Goal: Information Seeking & Learning: Learn about a topic

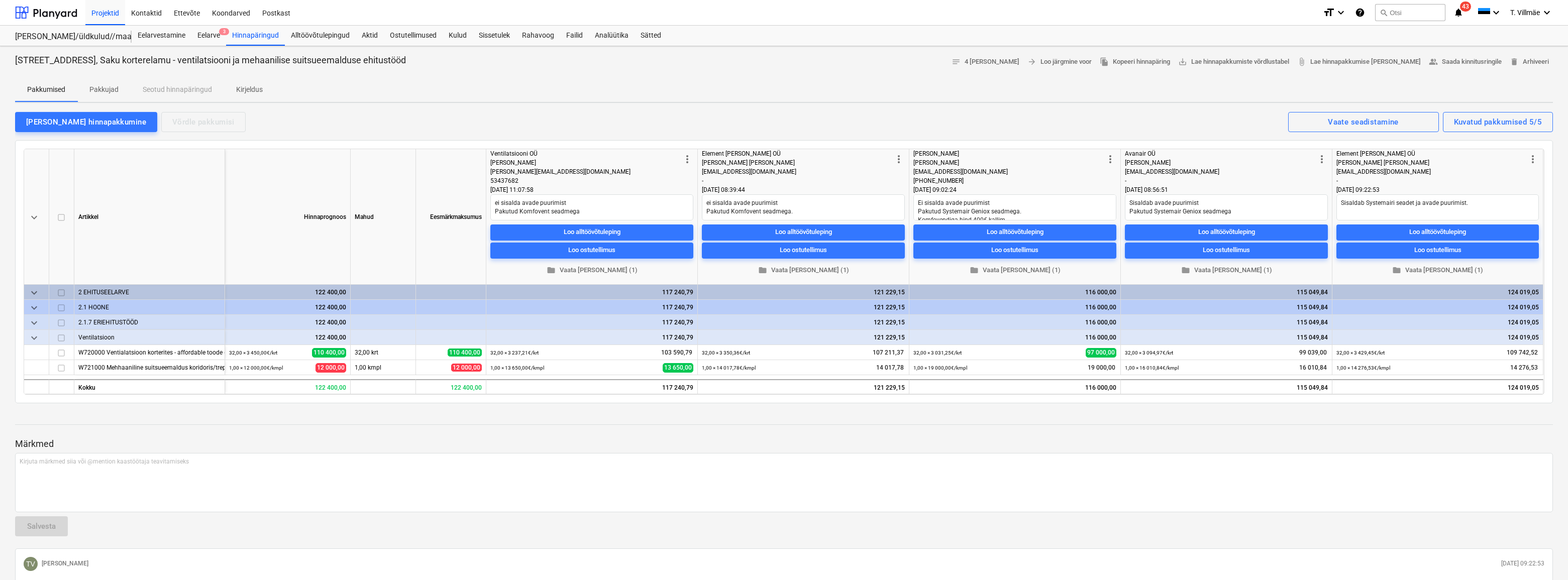
scroll to position [45, 0]
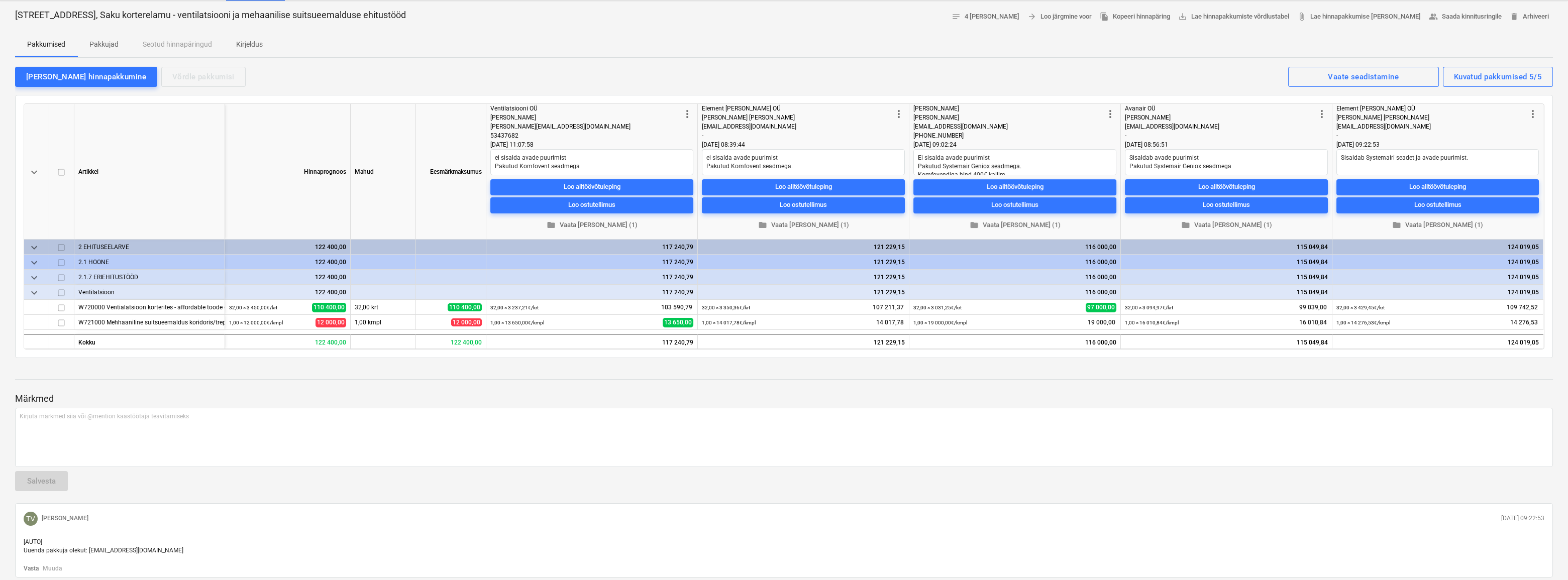
click at [104, 41] on p "Pakkujad" at bounding box center [104, 44] width 29 height 10
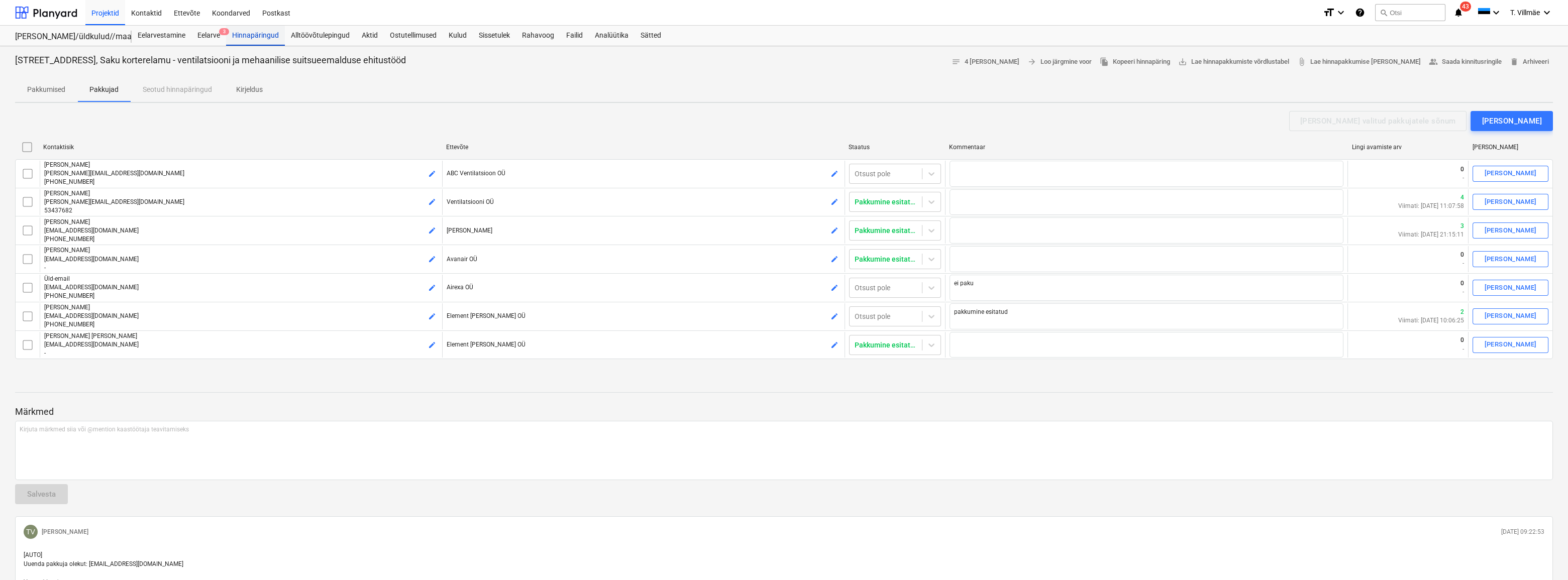
click at [257, 35] on div "Hinnapäringud" at bounding box center [256, 35] width 59 height 20
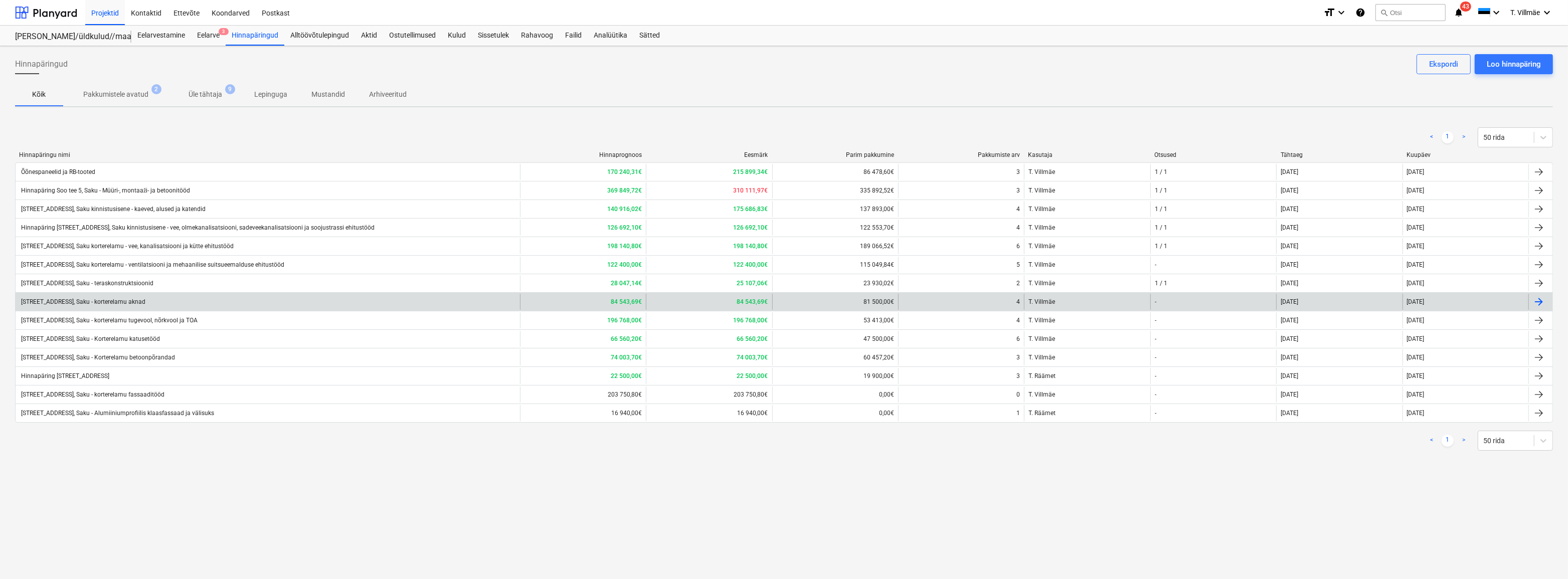
click at [123, 303] on div "[STREET_ADDRESS], Saku - korterelamu aknad" at bounding box center [82, 302] width 126 height 7
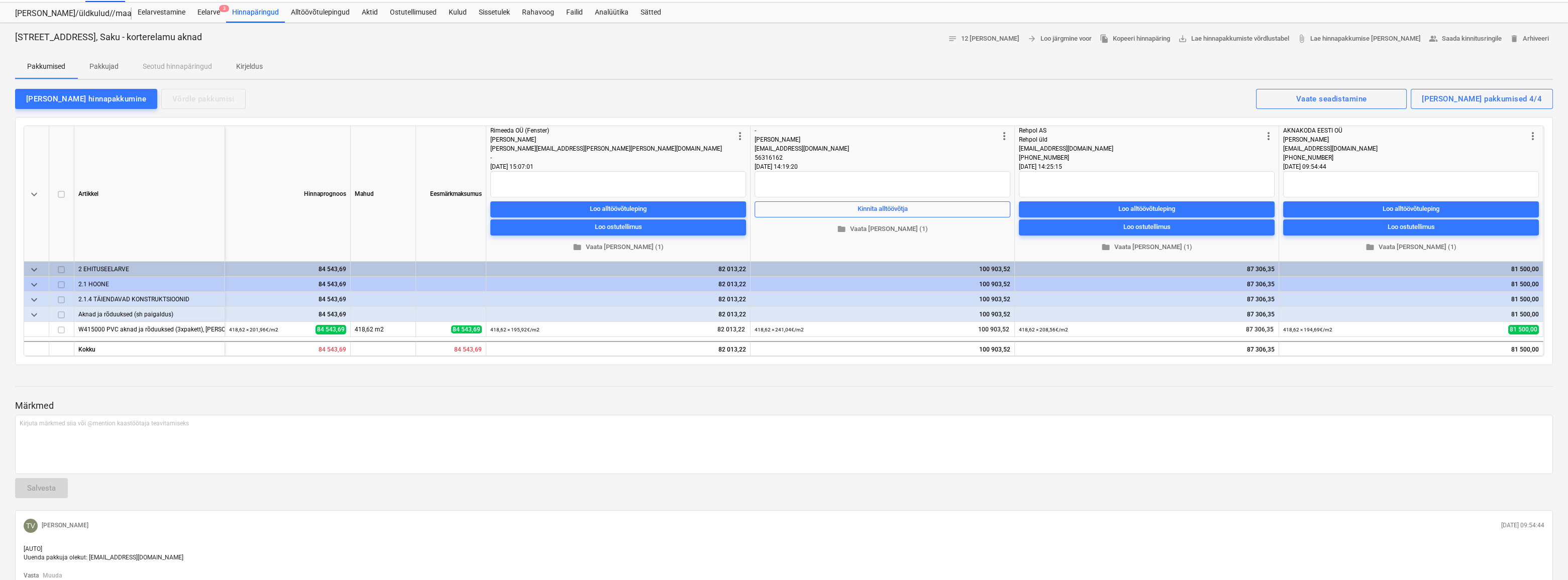
scroll to position [45, 0]
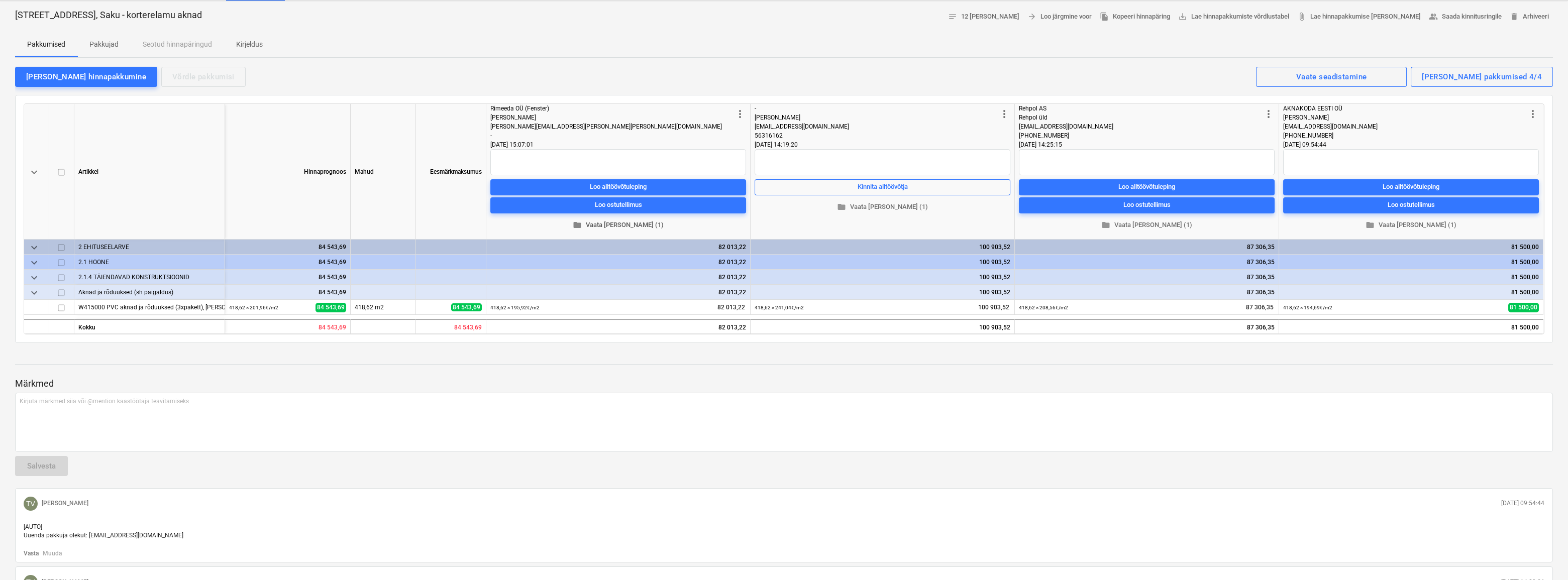
click at [617, 226] on span "folder Vaata [PERSON_NAME] (1)" at bounding box center [618, 225] width 248 height 12
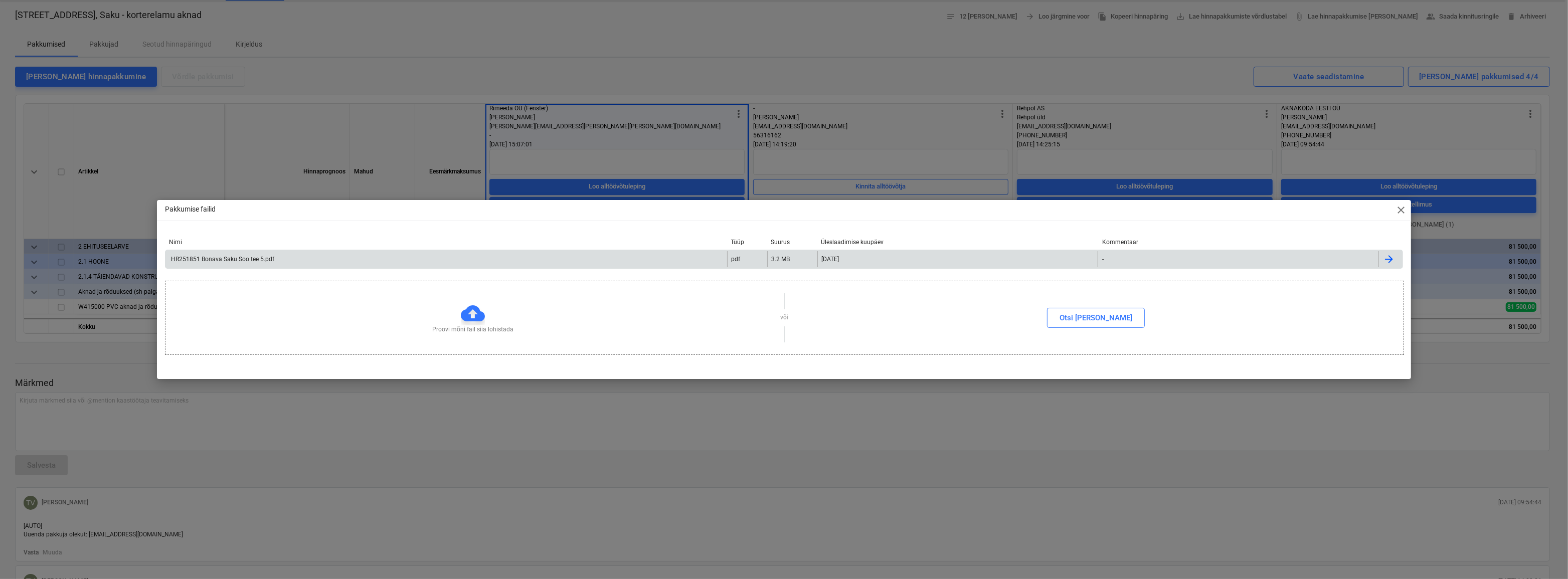
click at [257, 262] on div "HR251851 Bonava Saku Soo tee 5.pdf" at bounding box center [222, 259] width 105 height 7
click at [1399, 211] on span "close" at bounding box center [1401, 210] width 12 height 12
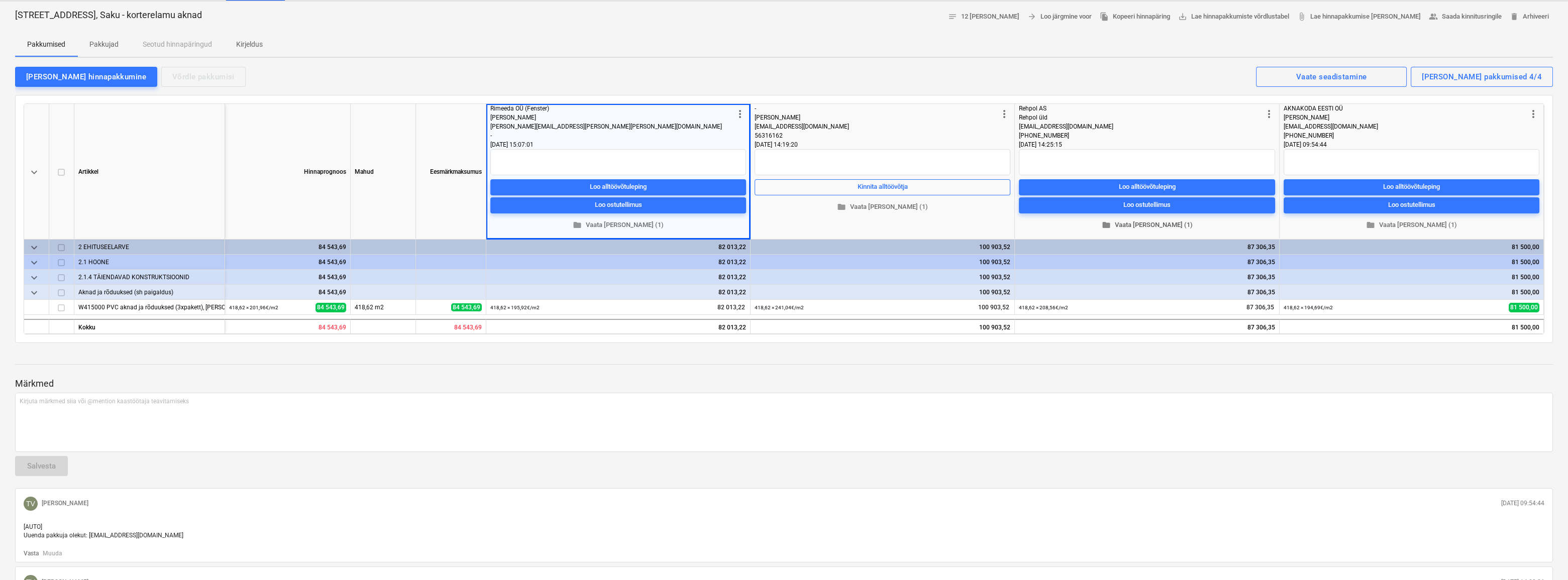
click at [1145, 226] on span "folder Vaata [PERSON_NAME] (1)" at bounding box center [1147, 225] width 248 height 12
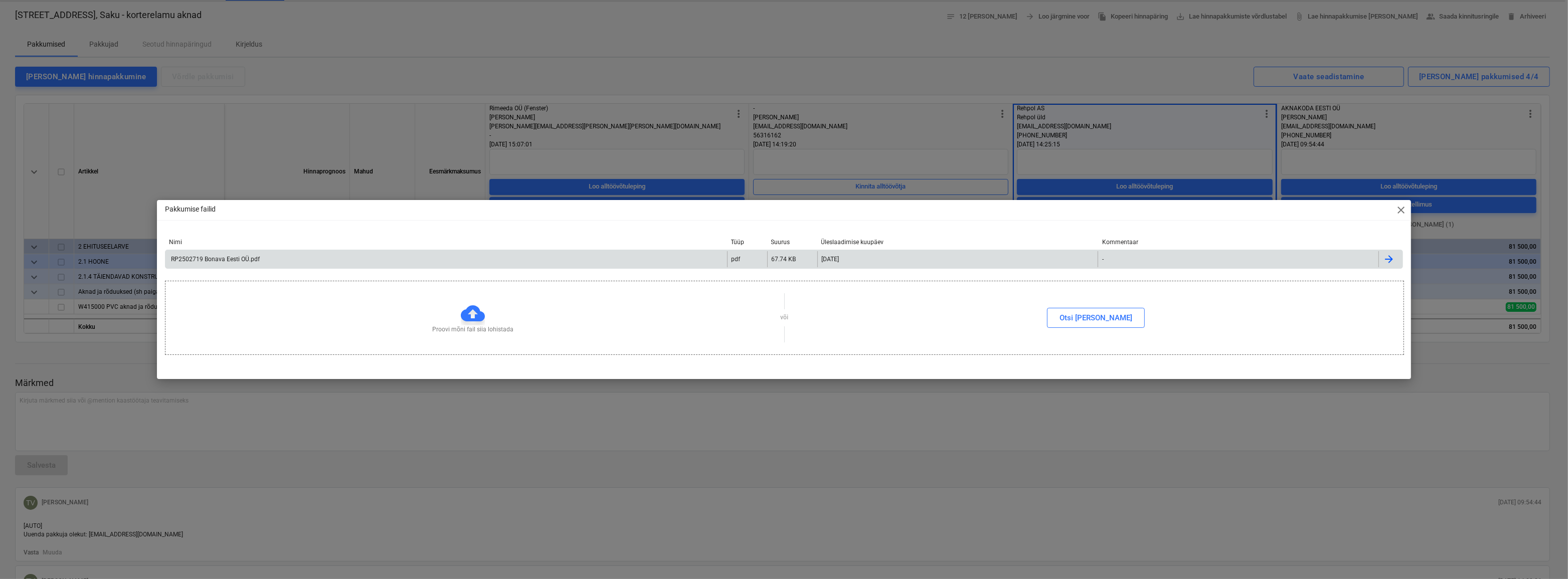
click at [195, 261] on div "RP2502719 Bonava Eesti OÜ.pdf" at bounding box center [214, 259] width 90 height 7
click at [1401, 211] on span "close" at bounding box center [1401, 210] width 12 height 12
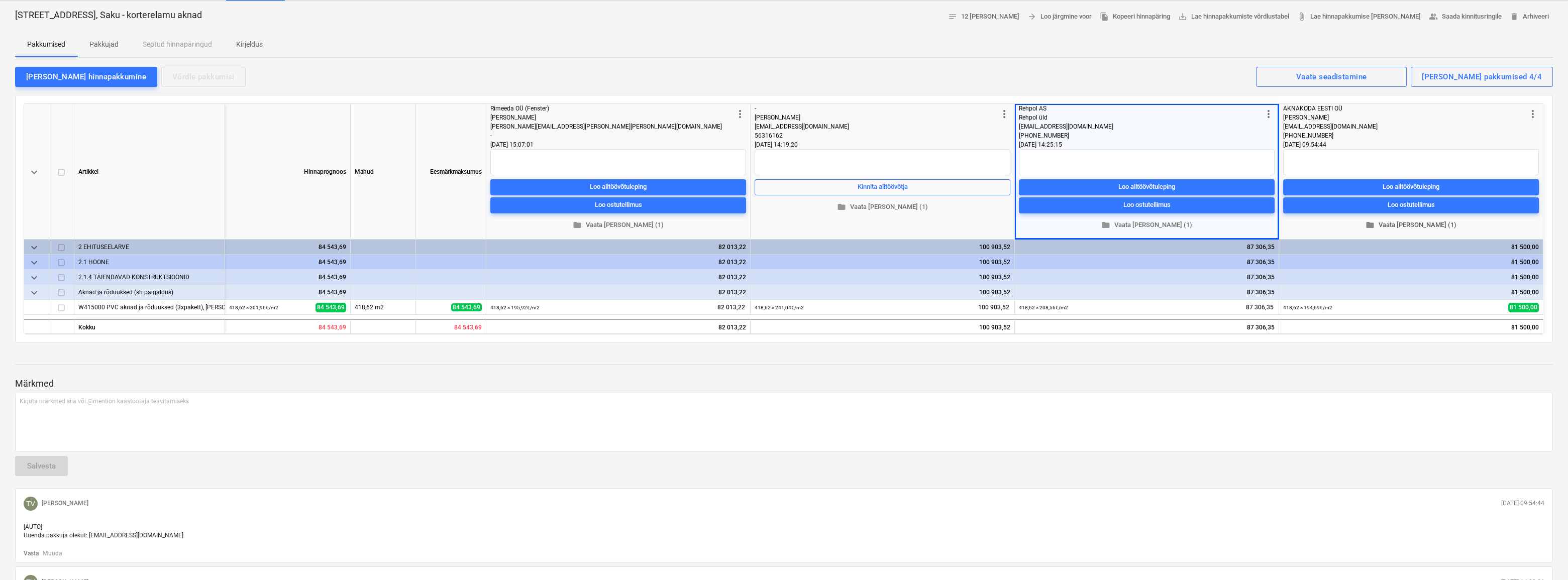
click at [1412, 225] on span "folder Vaata [PERSON_NAME] (1)" at bounding box center [1411, 225] width 248 height 12
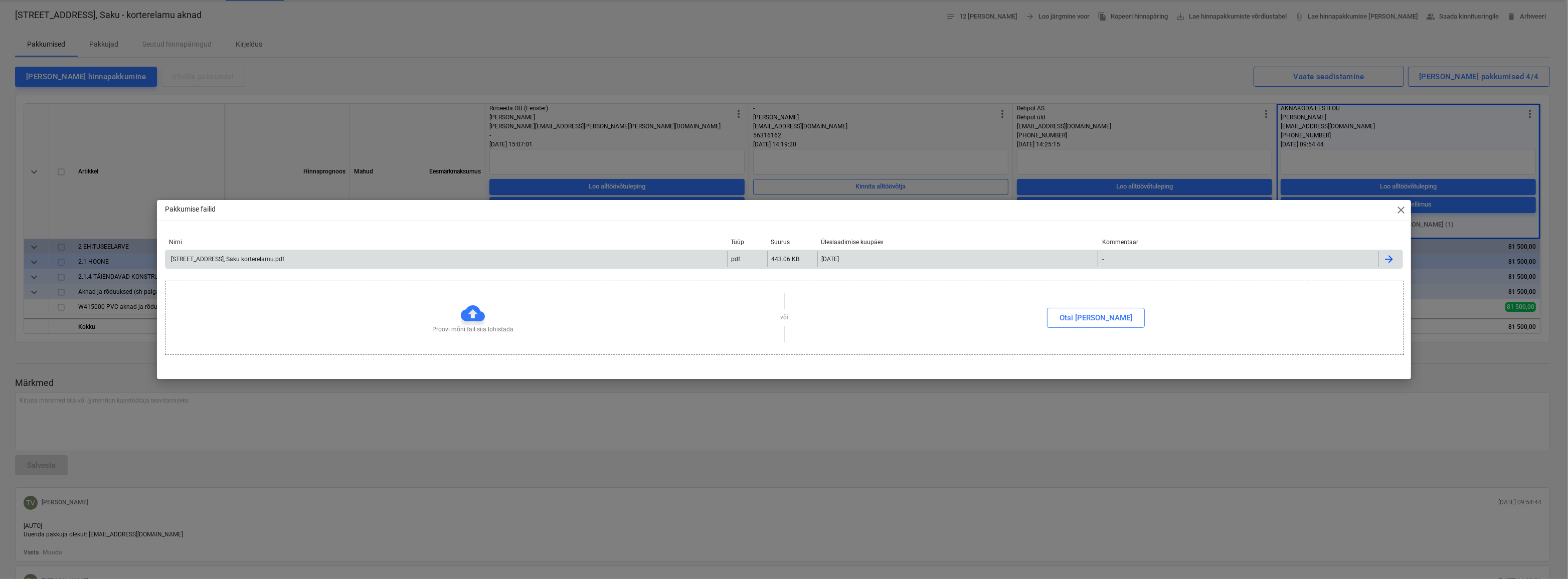
click at [256, 258] on div "[STREET_ADDRESS], Saku korterelamu.pdf" at bounding box center [226, 259] width 115 height 7
click at [1401, 208] on span "close" at bounding box center [1401, 210] width 12 height 12
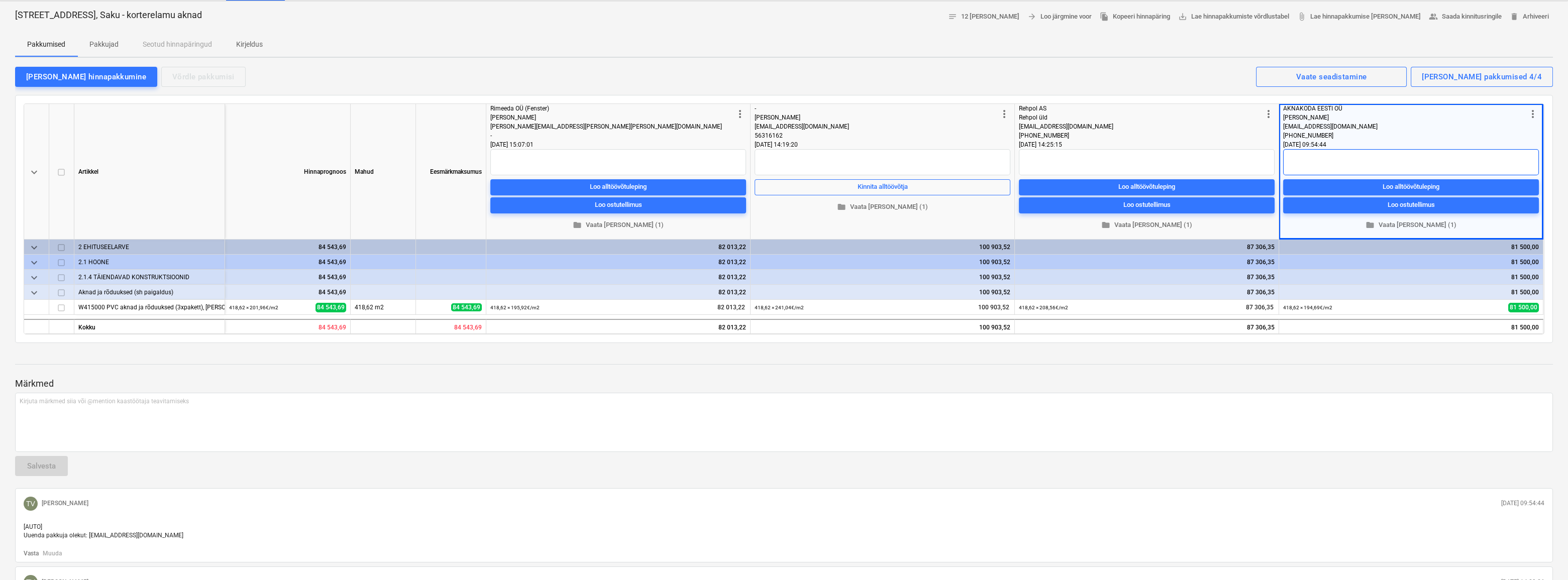
click at [1317, 160] on textarea at bounding box center [1411, 162] width 256 height 26
type textarea "x"
type textarea "R"
type textarea "x"
type textarea "Ra"
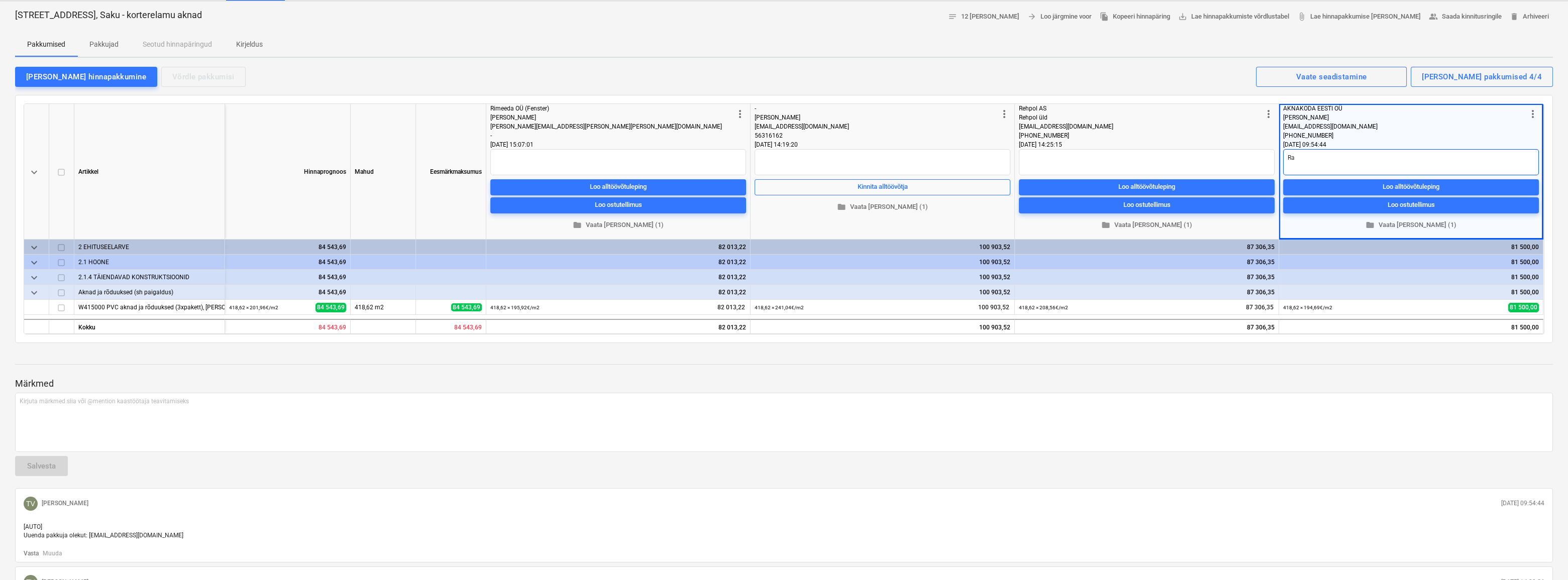
type textarea "x"
type textarea "Raa"
type textarea "x"
type textarea "Raam"
type textarea "x"
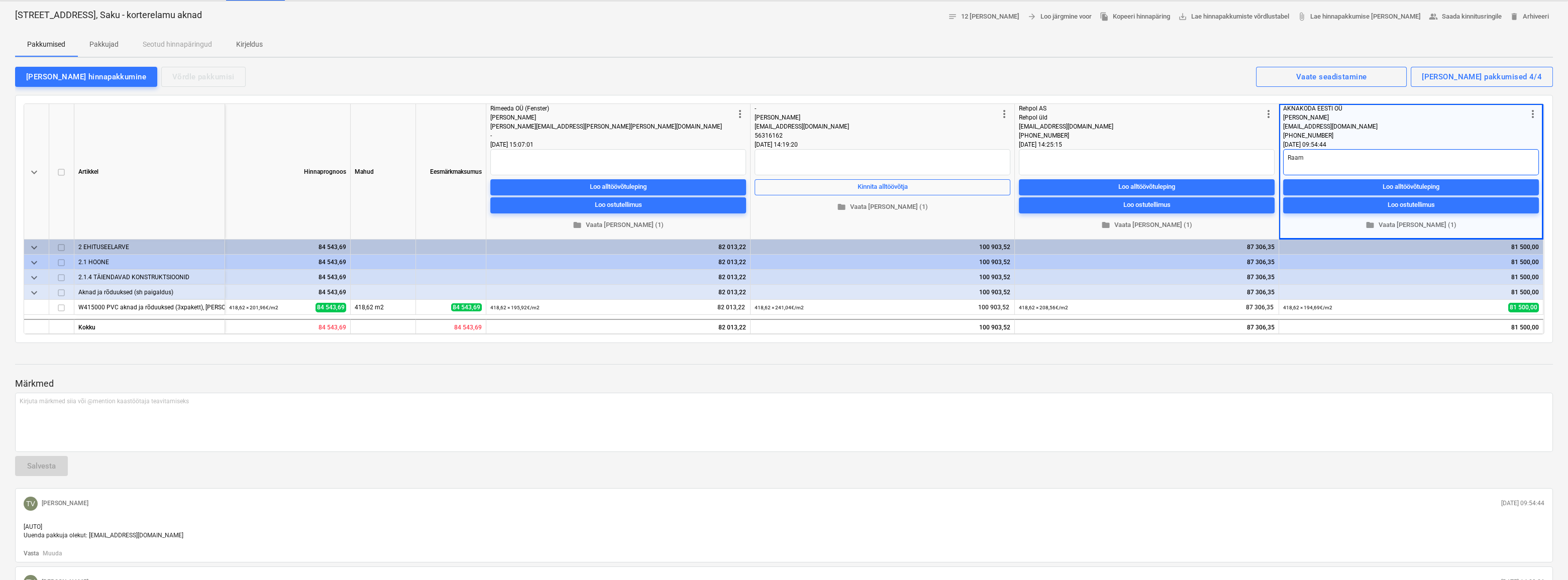
type textarea "Raam"
type textarea "x"
type textarea "Raam S"
type textarea "x"
type textarea "Raam Sy"
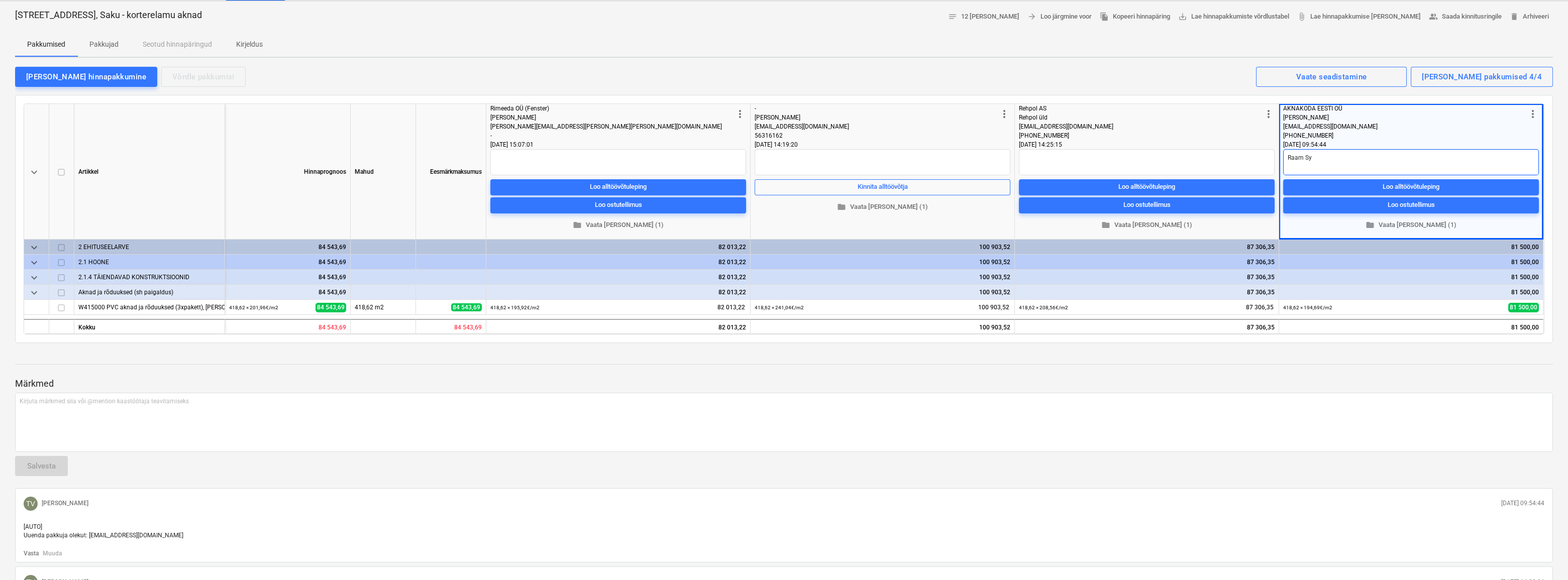
type textarea "x"
type textarea "Raam Syn"
type textarea "x"
type textarea "Raam Syne"
type textarea "x"
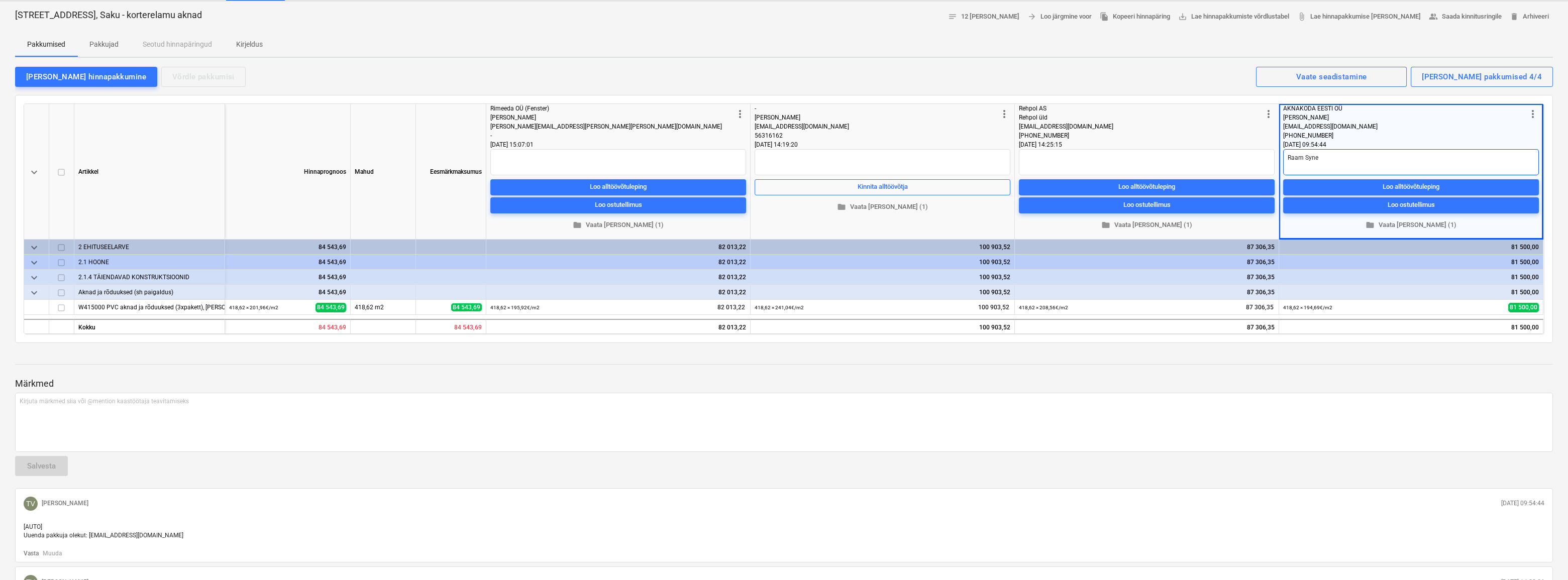
type textarea "Raam Syneg"
type textarea "x"
type textarea "Raam [DEMOGRAPHIC_DATA]"
type textarea "x"
type textarea "Raam [DEMOGRAPHIC_DATA]"
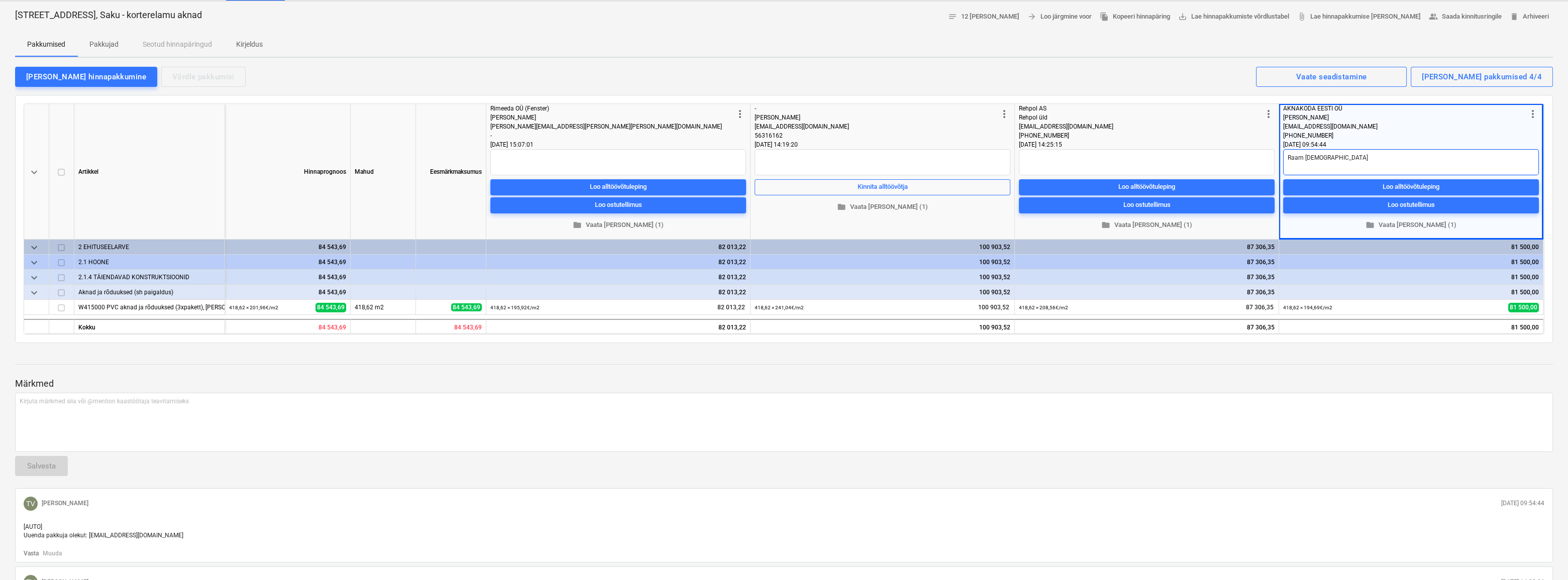
type textarea "x"
type textarea "Raam [DEMOGRAPHIC_DATA] 8"
type textarea "x"
type textarea "Raam [DEMOGRAPHIC_DATA] 80"
type textarea "x"
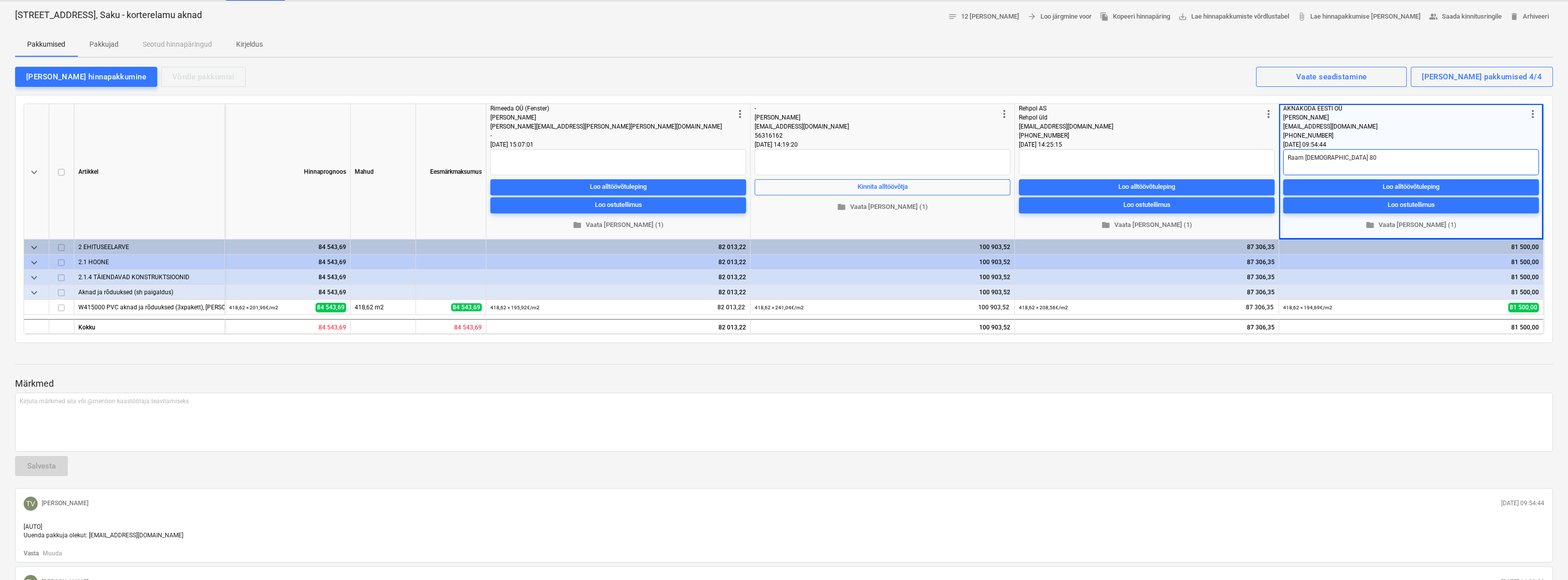
type textarea "Raam [DEMOGRAPHIC_DATA] 80m"
type textarea "x"
type textarea "Raam [DEMOGRAPHIC_DATA] 80mm"
click at [1246, 409] on div "Kirjuta märkmed siia või @mention kaastöötaja teavitamiseks ﻿" at bounding box center [784, 422] width 1538 height 59
click at [569, 162] on textarea at bounding box center [618, 162] width 256 height 26
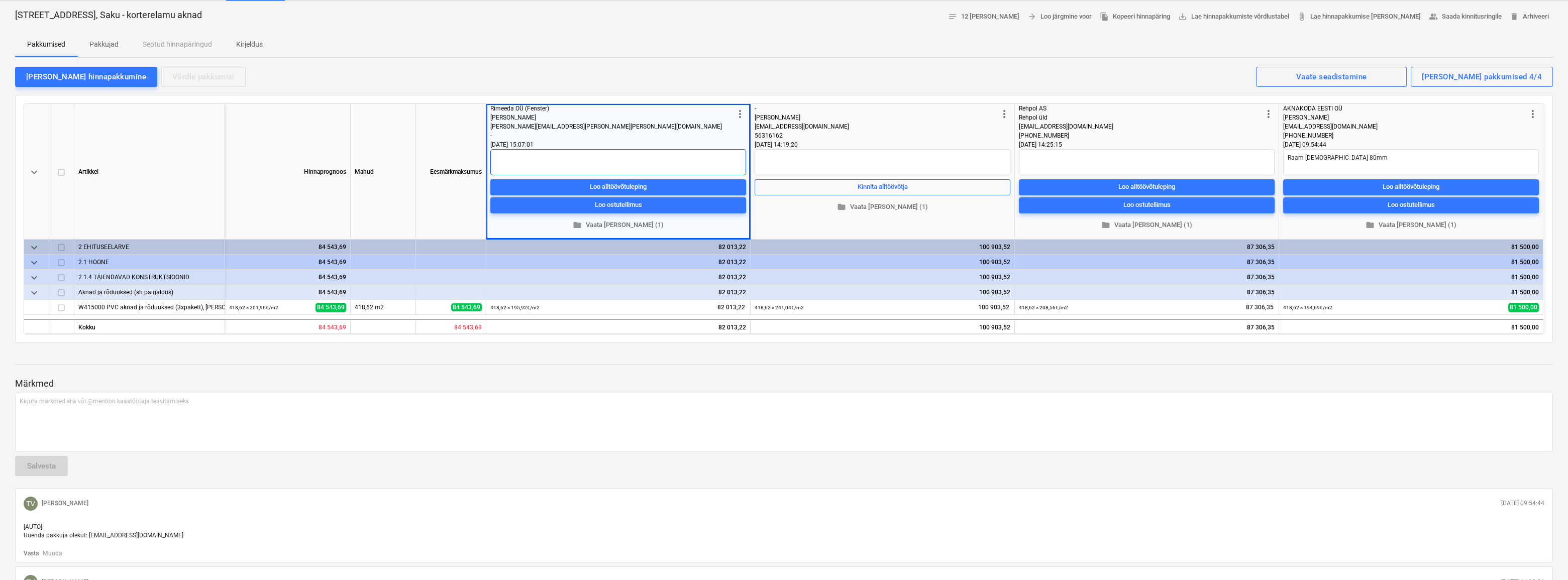
type textarea "x"
type textarea "R"
type textarea "x"
type textarea "Ra"
type textarea "x"
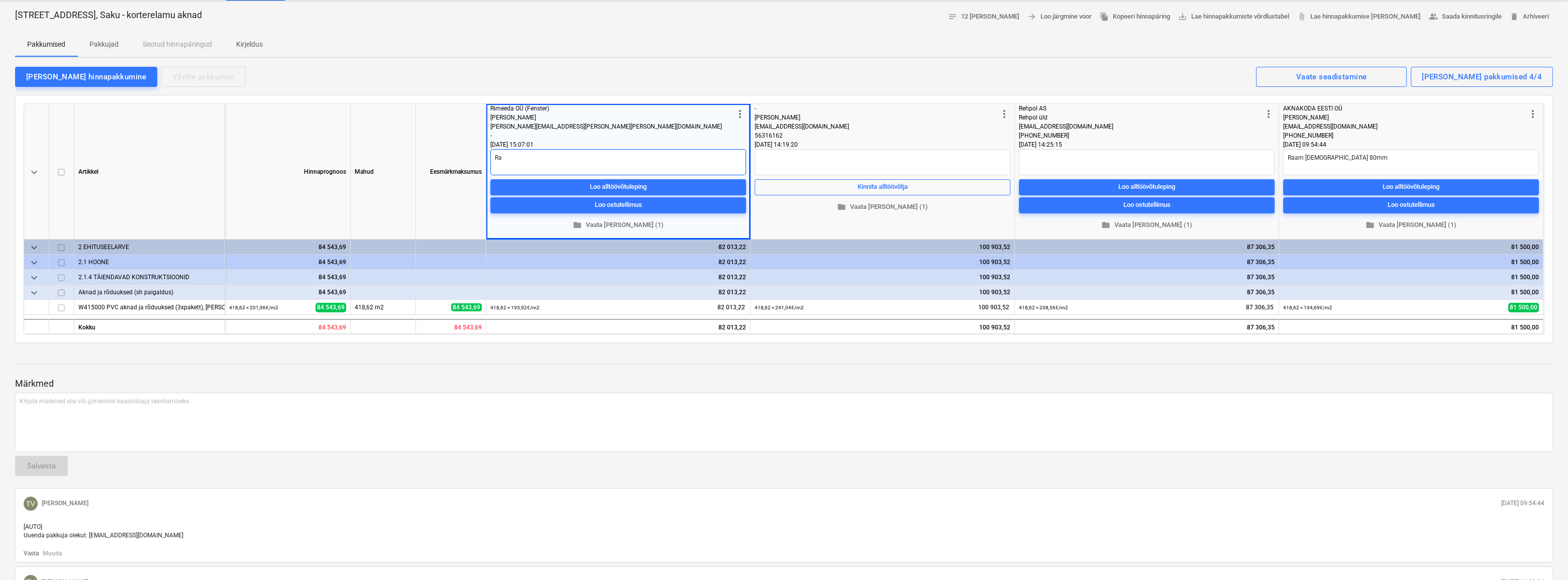
type textarea "Raa"
type textarea "x"
type textarea "Raam"
type textarea "x"
type textarea "Raam"
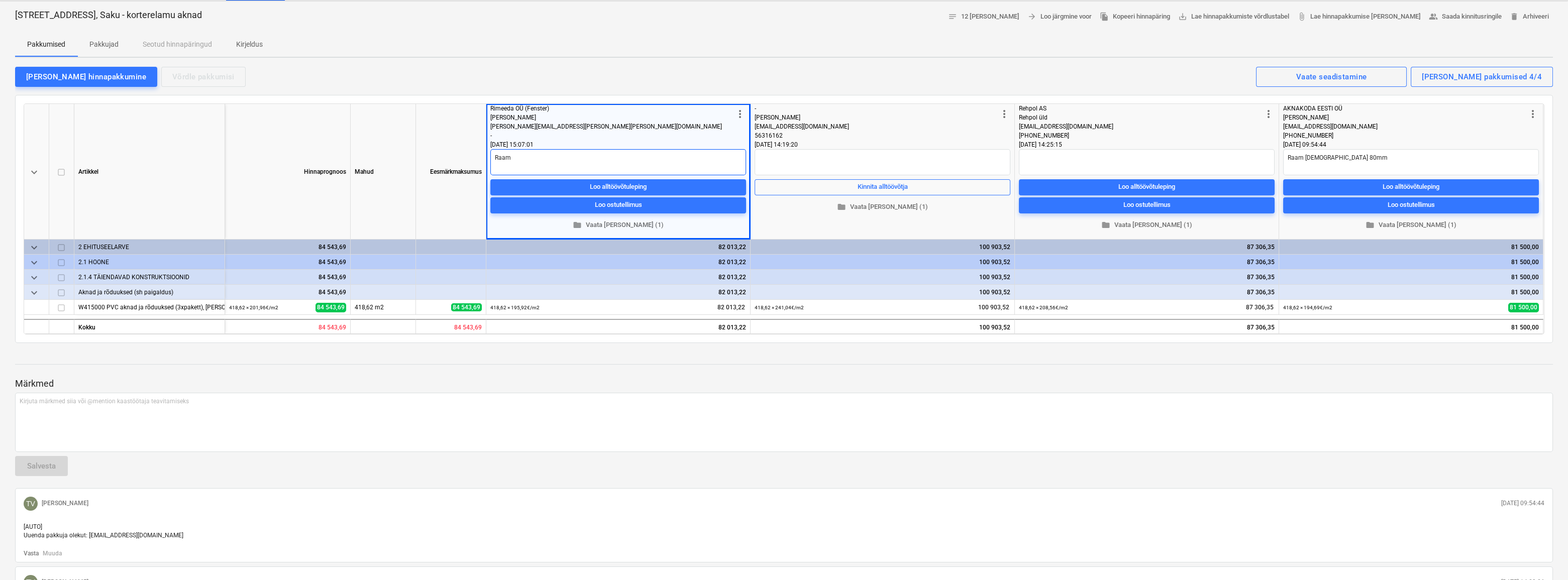
type textarea "x"
type textarea "Raam K"
type textarea "x"
type textarea "[PERSON_NAME]"
type textarea "x"
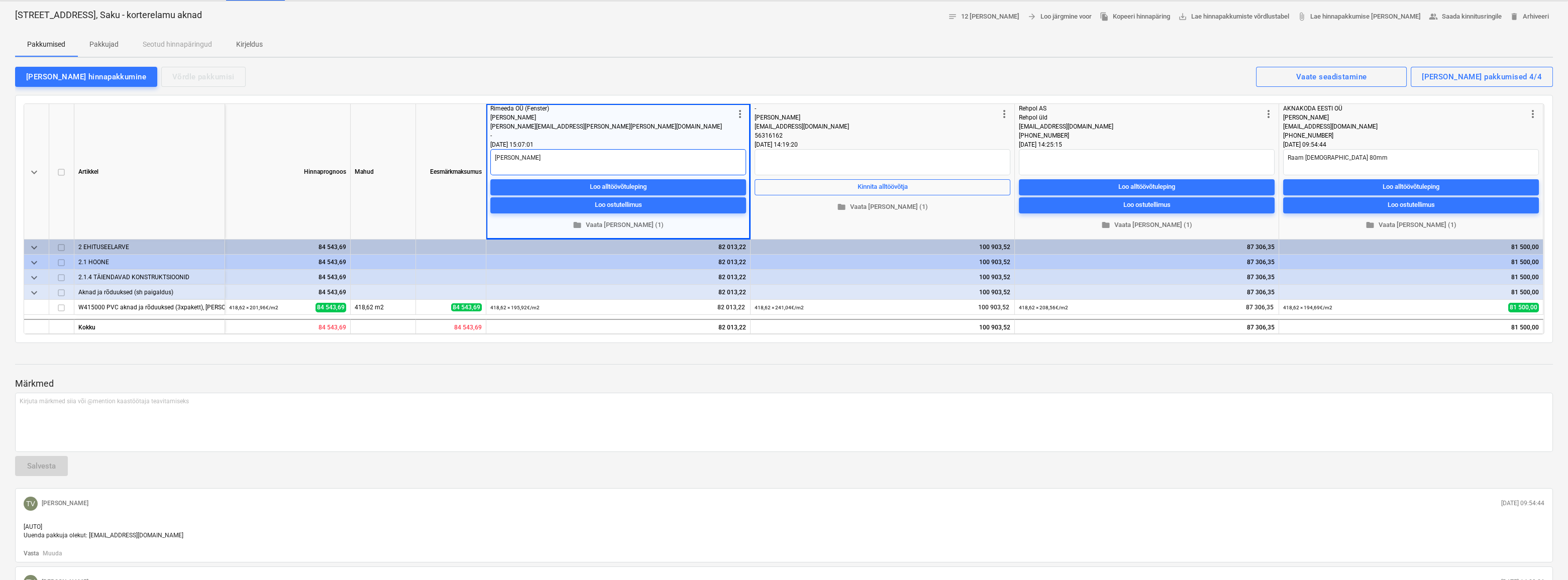
type textarea "[PERSON_NAME]"
type textarea "x"
type textarea "[PERSON_NAME]"
type textarea "x"
type textarea "[PERSON_NAME]"
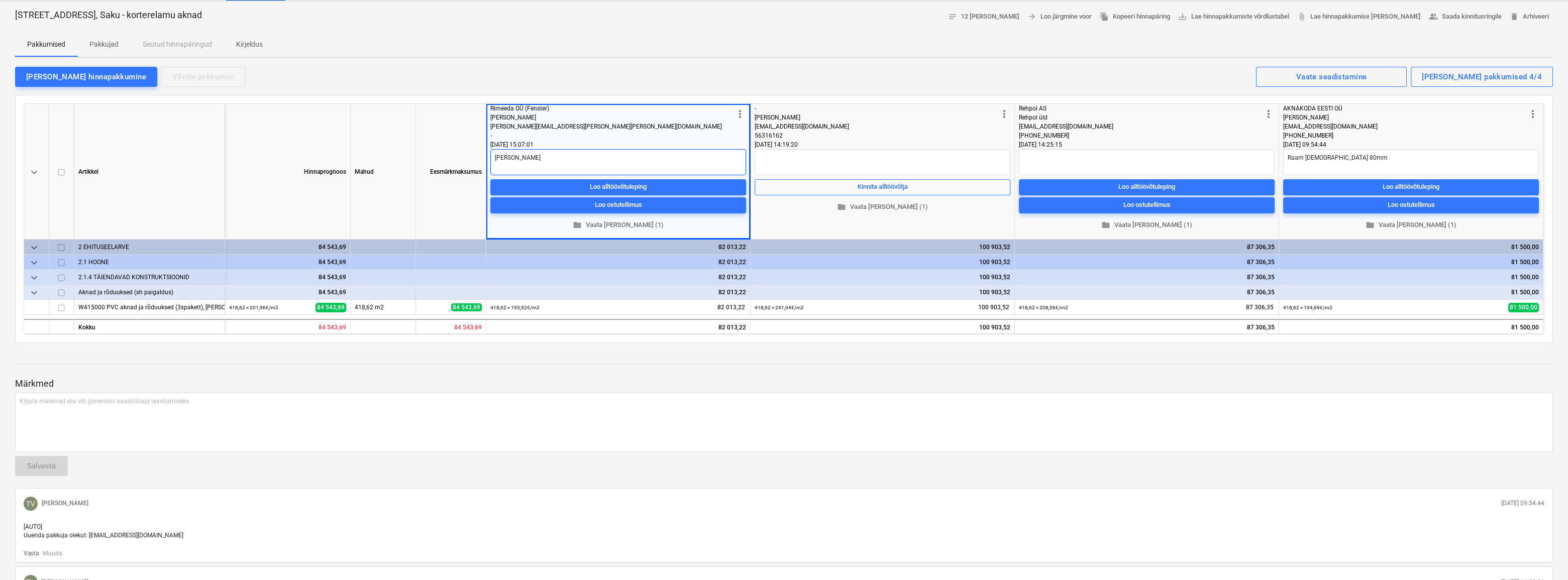
type textarea "x"
type textarea "[PERSON_NAME]"
type textarea "x"
type textarea "[PERSON_NAME]"
type textarea "x"
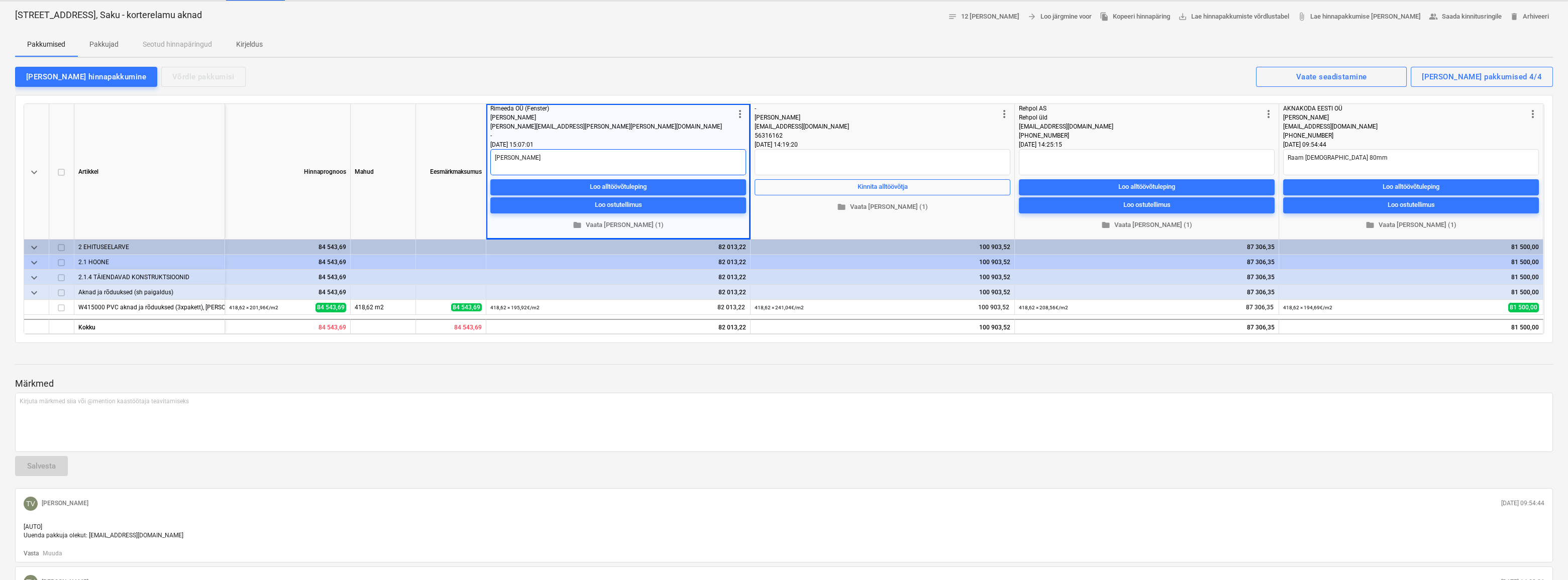
type textarea "[PERSON_NAME]"
type textarea "x"
type textarea "[PERSON_NAME]"
type textarea "x"
type textarea "[PERSON_NAME]"
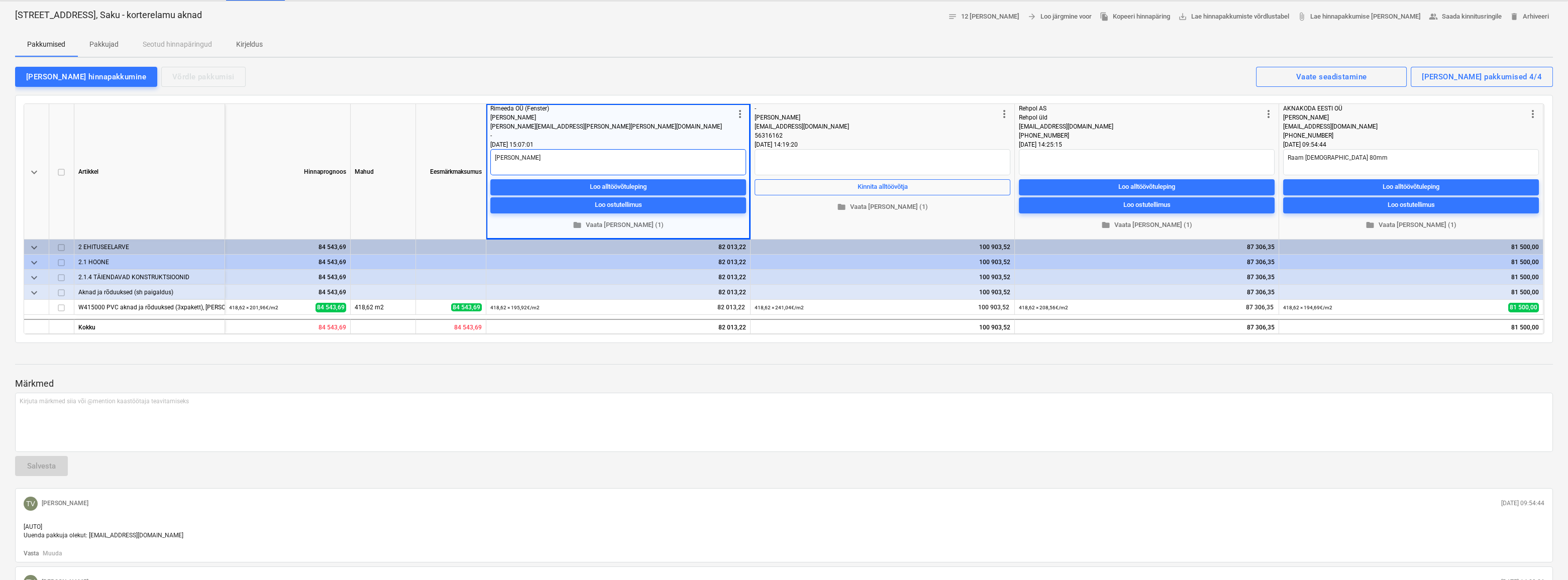
type textarea "x"
type textarea "[PERSON_NAME]"
type textarea "x"
type textarea "[PERSON_NAME] 7"
type textarea "x"
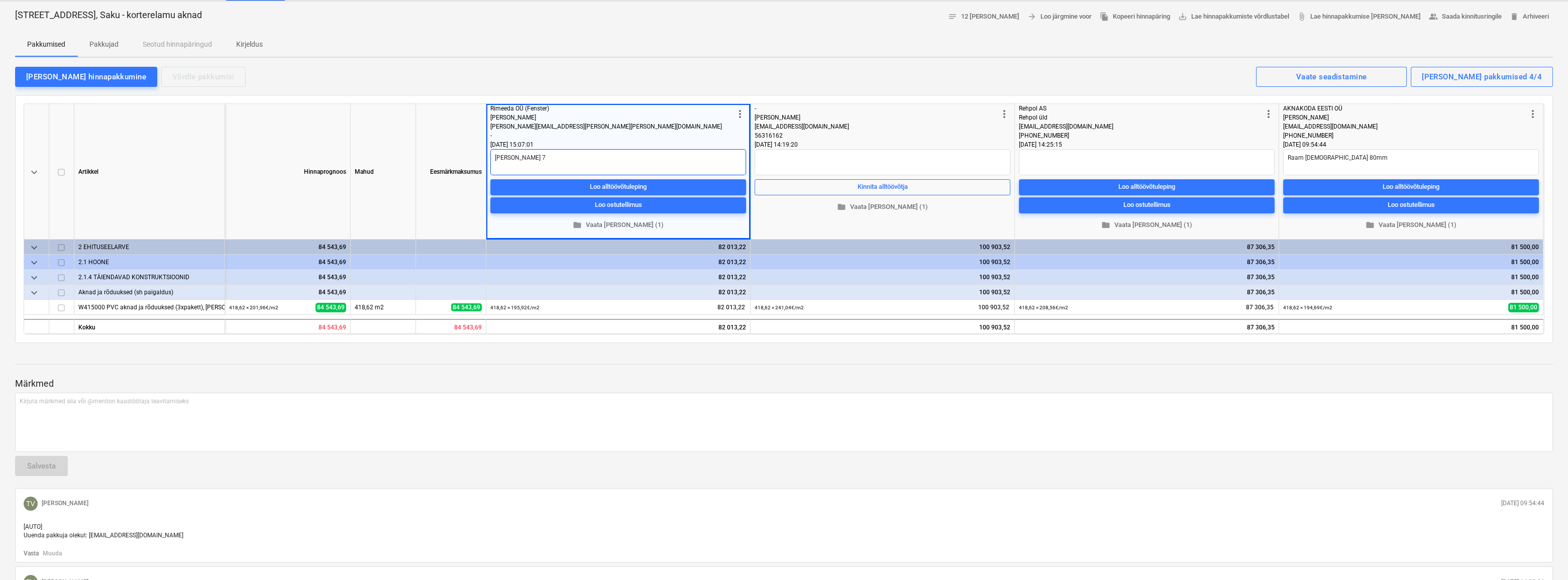
type textarea "[PERSON_NAME] 78"
type textarea "x"
type textarea "[PERSON_NAME] 78m"
type textarea "x"
type textarea "[PERSON_NAME] 78mm"
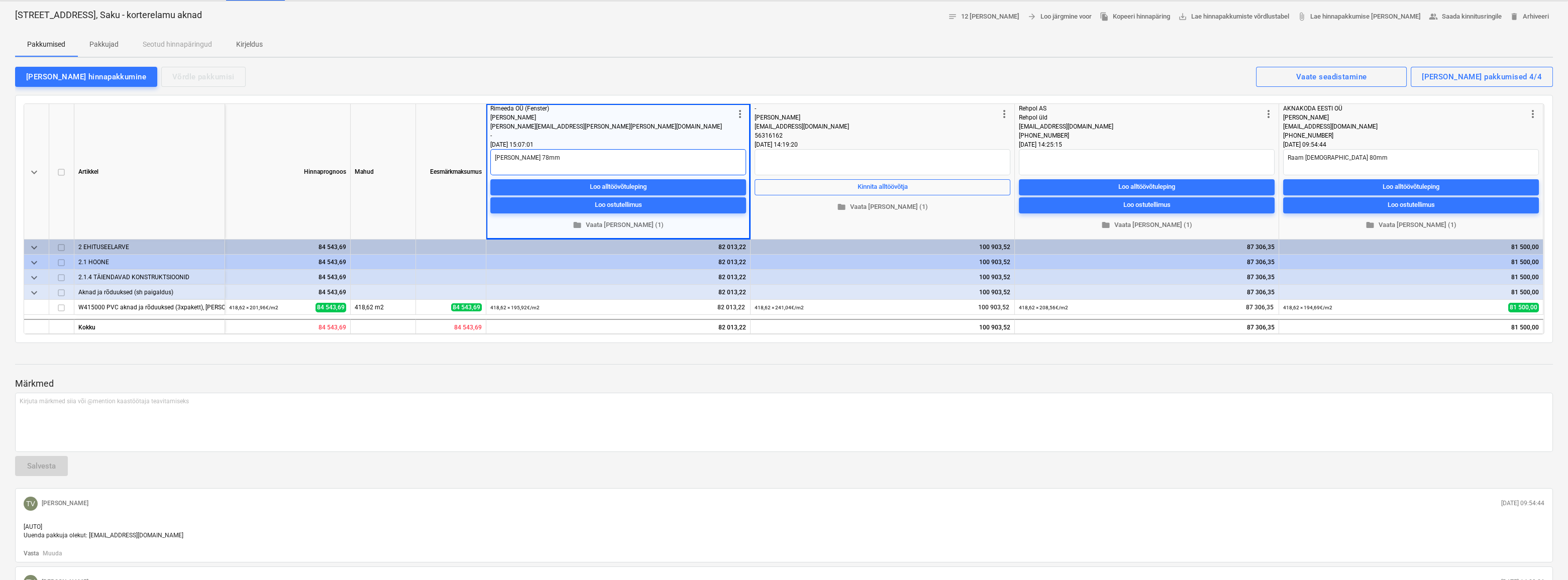
click at [523, 161] on textarea "[PERSON_NAME] 78mm" at bounding box center [618, 162] width 256 height 26
type textarea "x"
type textarea "[PERSON_NAME] 78mm"
type textarea "x"
type textarea "[PERSON_NAME] 78mm"
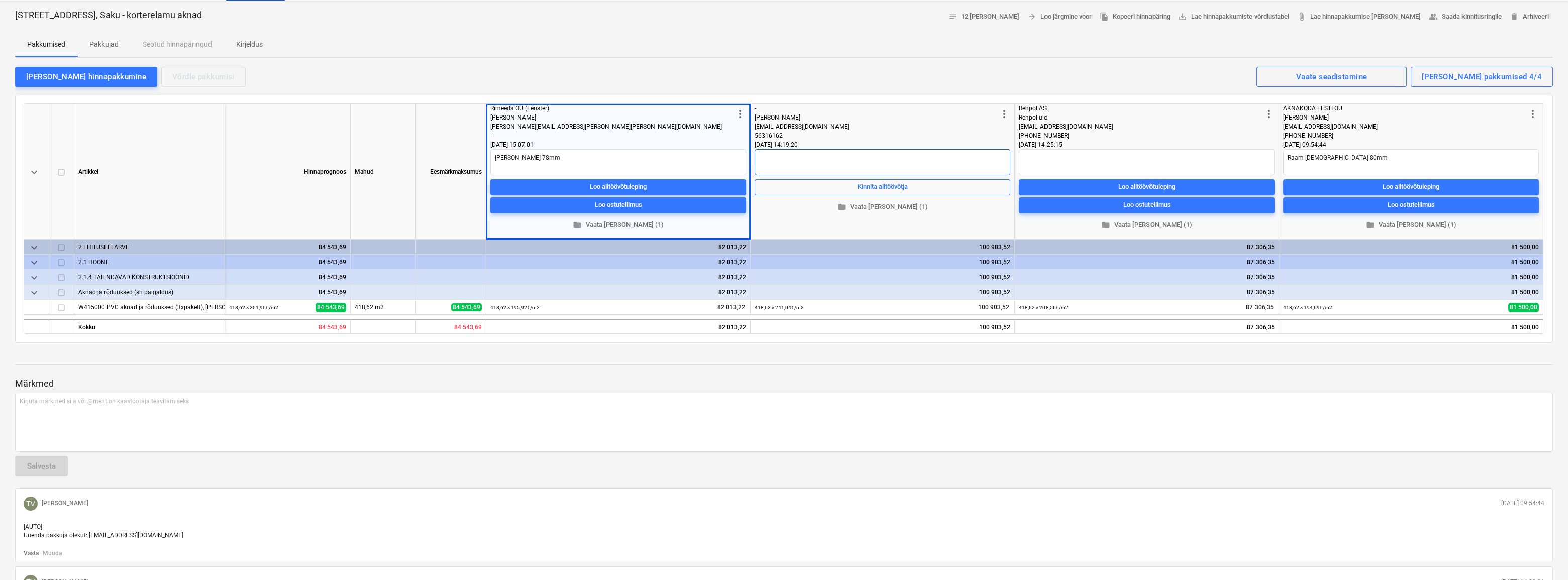
click at [817, 156] on textarea at bounding box center [882, 162] width 256 height 26
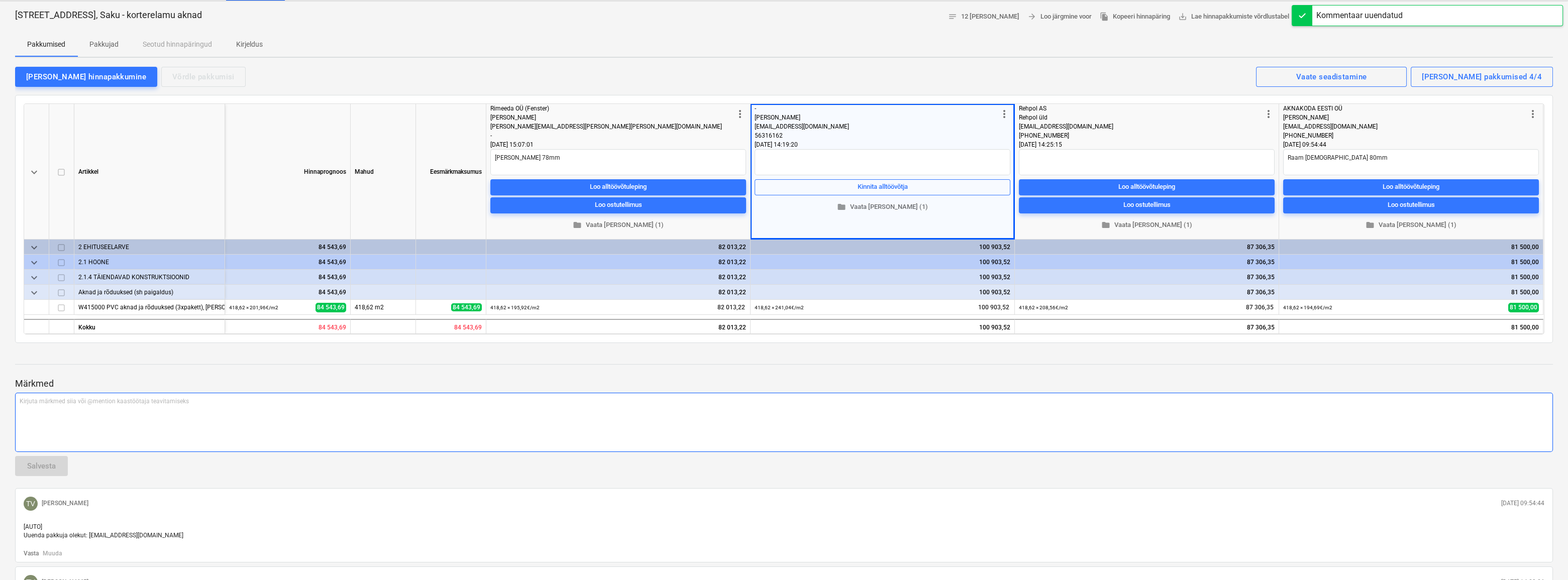
click at [917, 432] on div "Kirjuta märkmed siia või @mention kaastöötaja teavitamiseks ﻿" at bounding box center [784, 422] width 1538 height 59
click at [1053, 170] on textarea at bounding box center [1147, 162] width 256 height 26
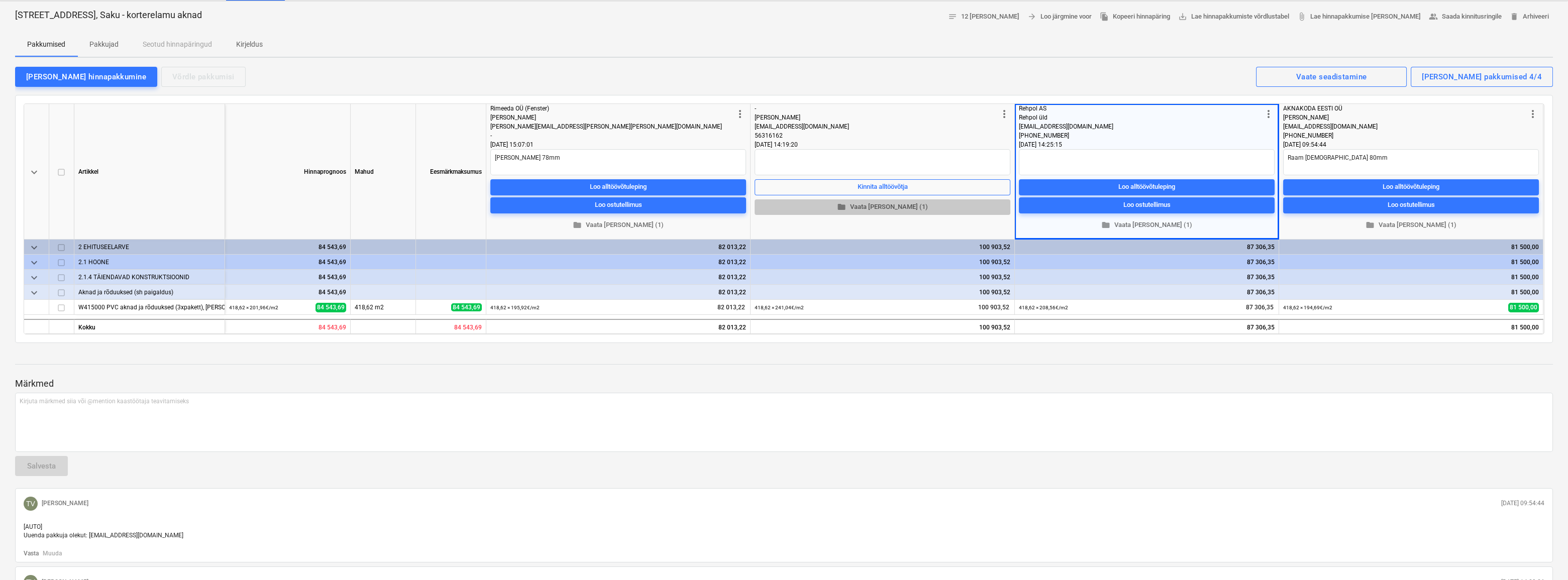
click at [877, 206] on span "folder Vaata [PERSON_NAME] (1)" at bounding box center [882, 207] width 248 height 12
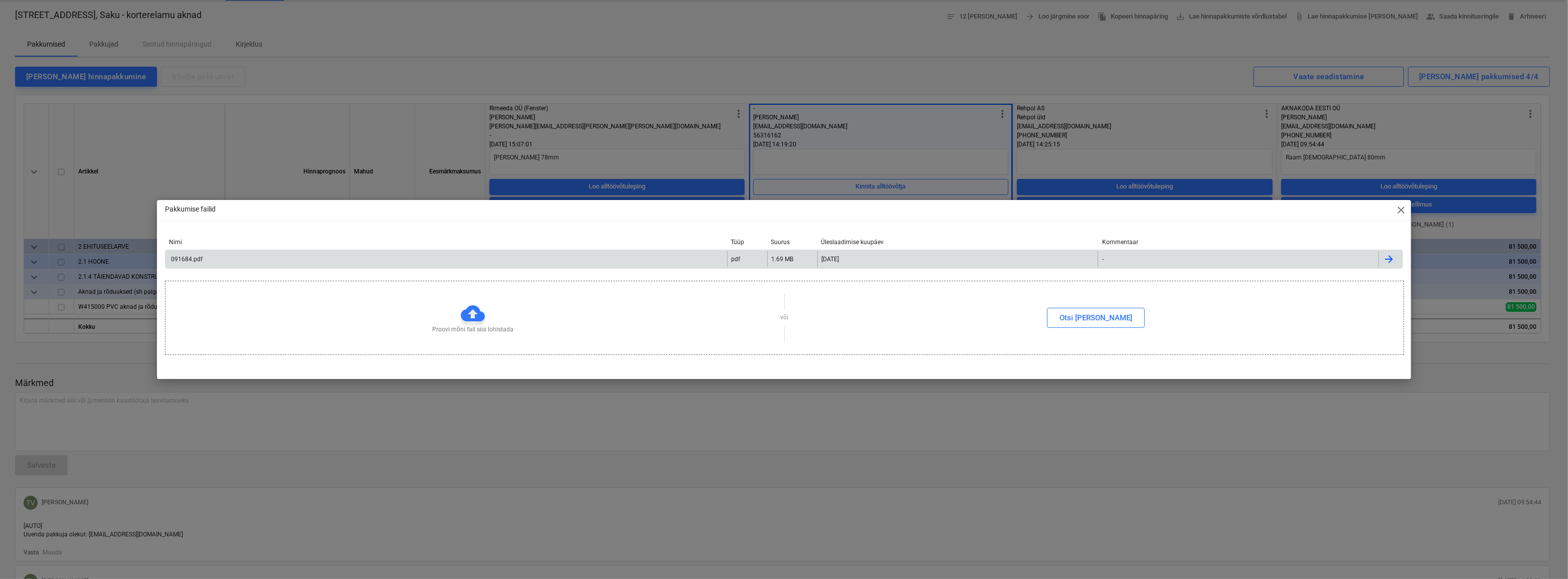
click at [181, 259] on div "091684.pdf" at bounding box center [186, 259] width 33 height 7
click at [1399, 212] on span "close" at bounding box center [1401, 210] width 12 height 12
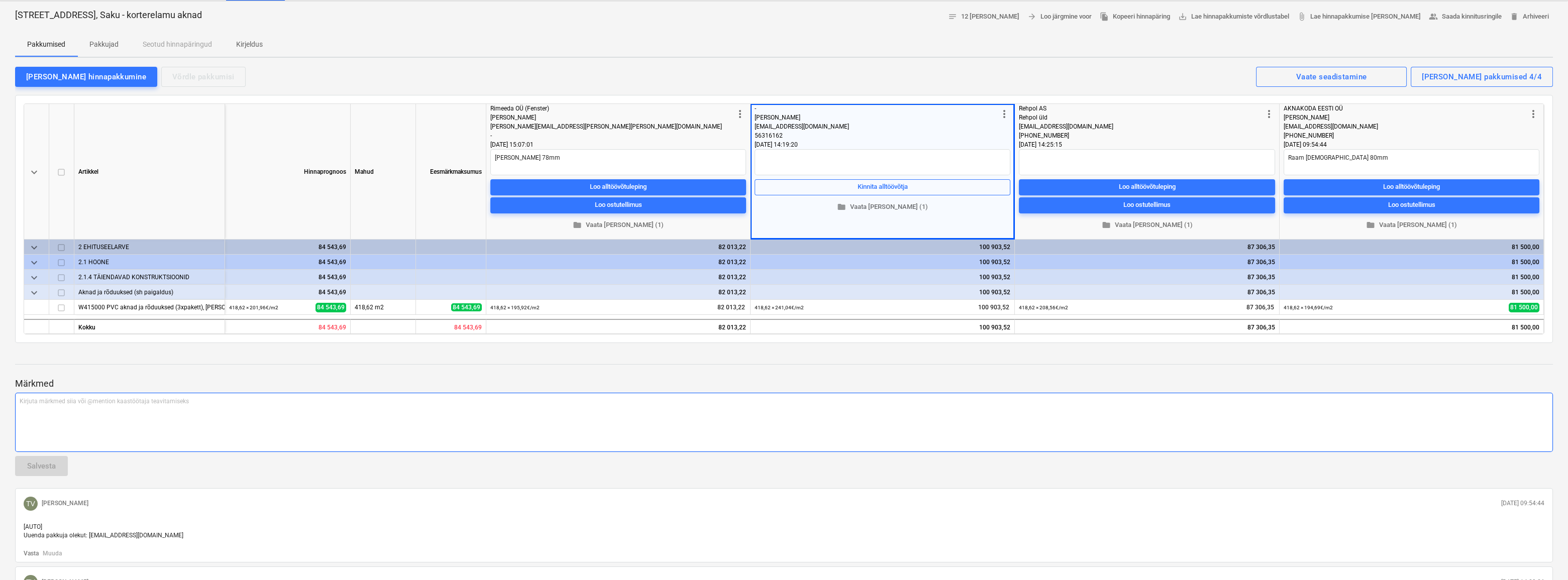
click at [977, 407] on div "Kirjuta märkmed siia või @mention kaastöötaja teavitamiseks ﻿" at bounding box center [784, 422] width 1538 height 59
click at [819, 158] on textarea at bounding box center [882, 162] width 256 height 26
type textarea "x"
type textarea "R"
type textarea "x"
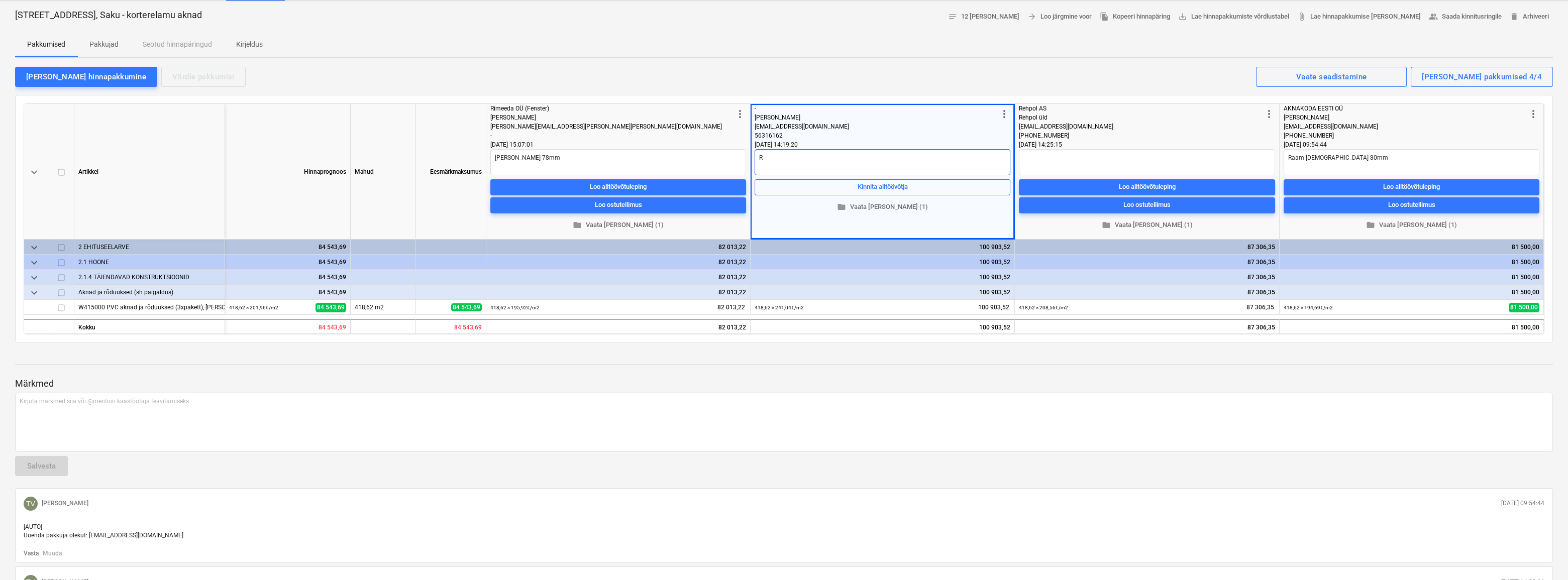
type textarea "Ra"
type textarea "x"
type textarea "Raa"
type textarea "x"
type textarea "Raam"
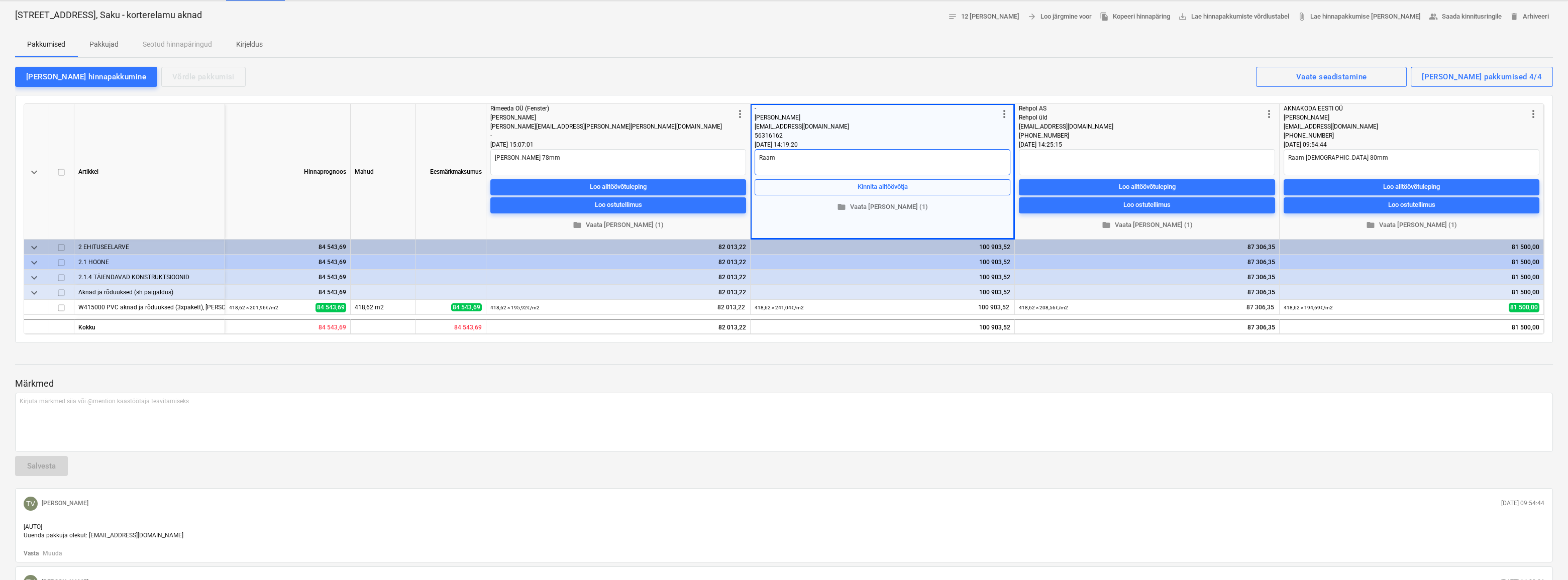
type textarea "x"
type textarea "Raam"
type textarea "x"
type textarea "Raam S"
type textarea "x"
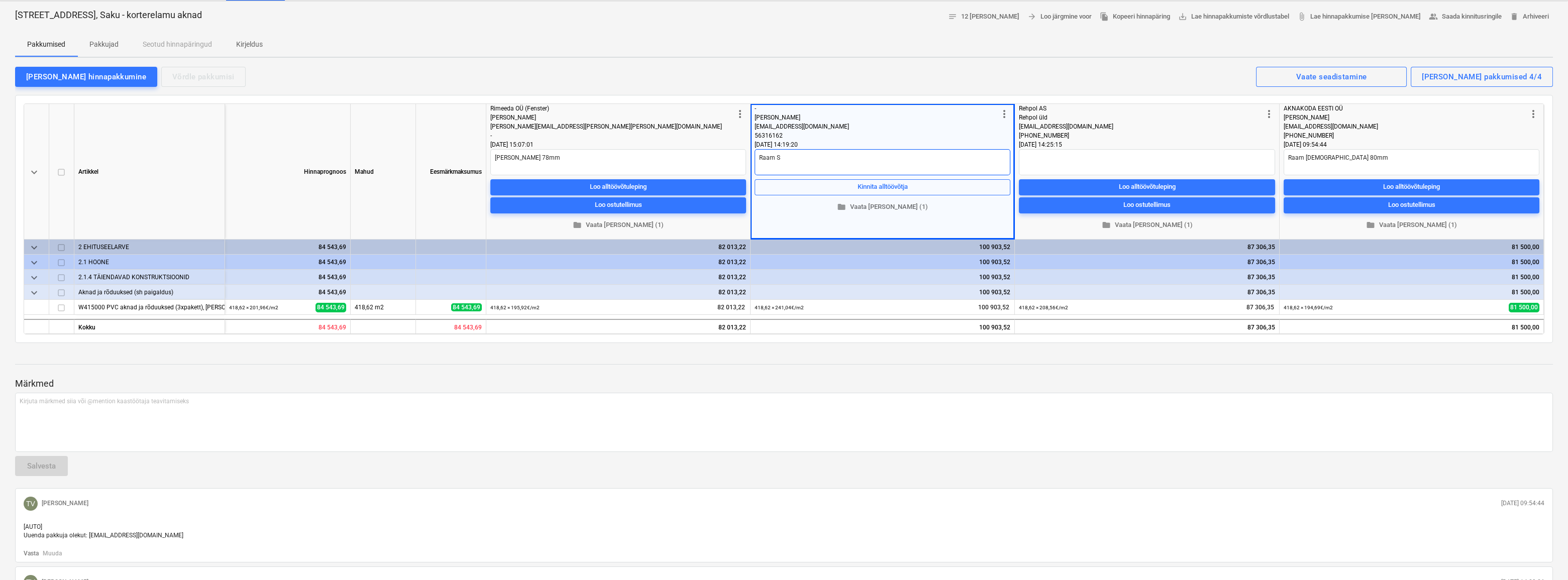
type textarea "Raam Sy"
type textarea "x"
type textarea "Raam Syn"
type textarea "x"
type textarea "Raam Syne"
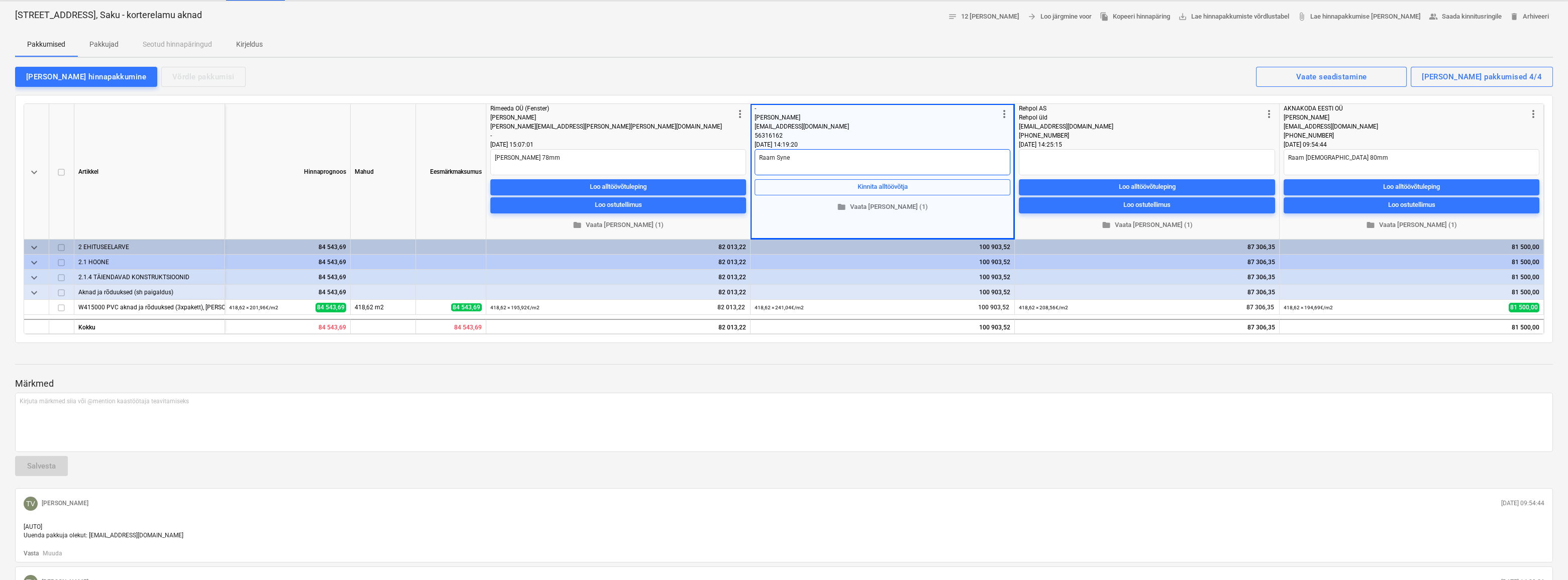
type textarea "x"
type textarea "Raam Syneg"
type textarea "x"
type textarea "Raam [DEMOGRAPHIC_DATA]"
type textarea "x"
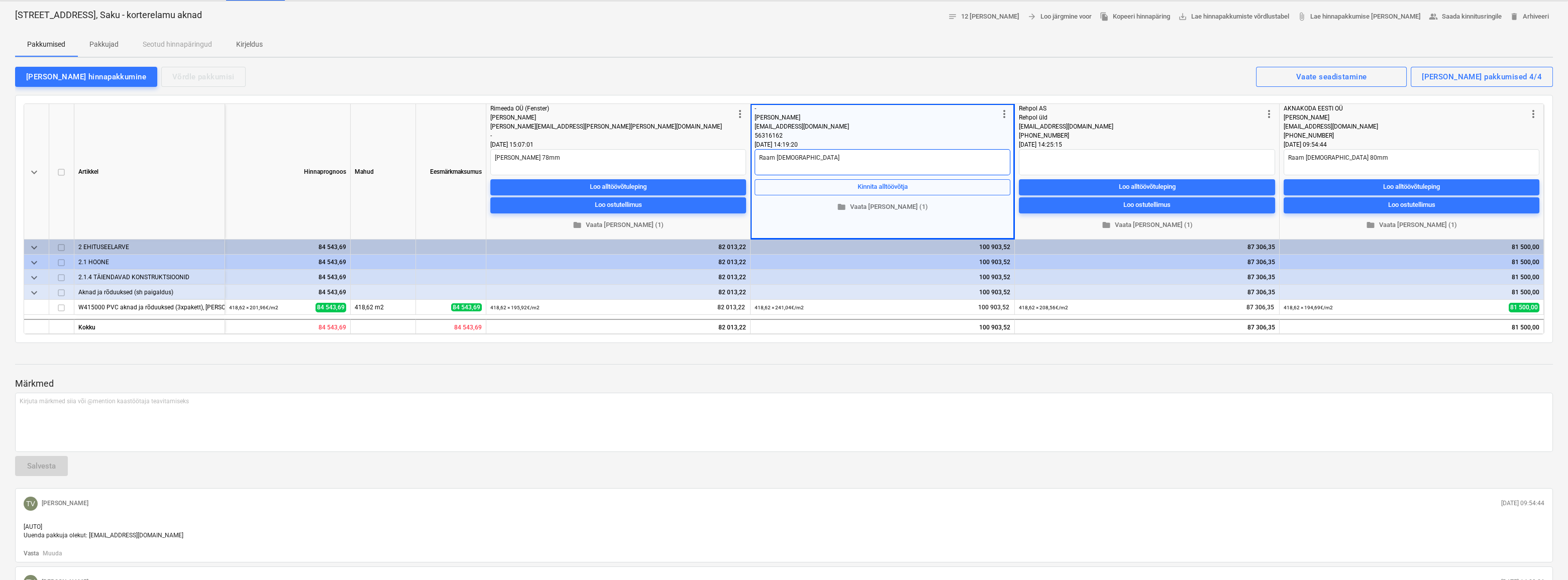
type textarea "Raam [DEMOGRAPHIC_DATA]"
type textarea "x"
type textarea "Raam [DEMOGRAPHIC_DATA] 8"
type textarea "x"
type textarea "Raam [DEMOGRAPHIC_DATA] 80"
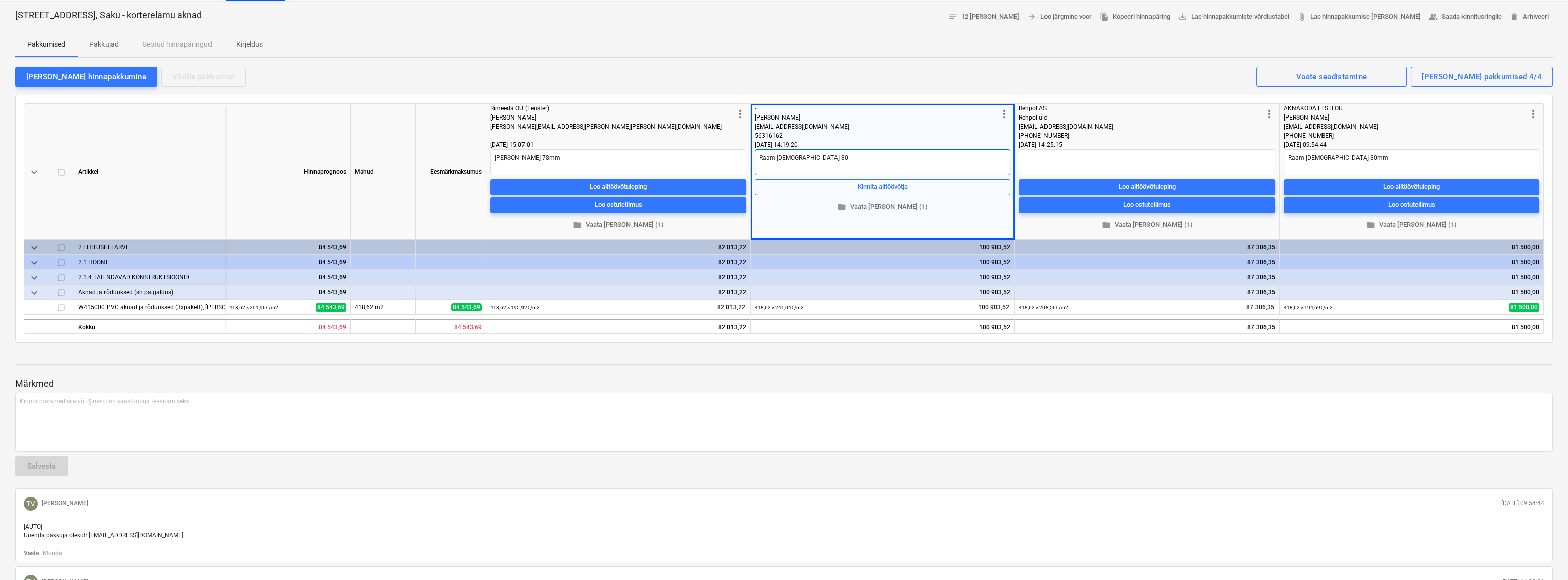
type textarea "x"
type textarea "Raam [DEMOGRAPHIC_DATA] 80m"
type textarea "x"
type textarea "Raam [DEMOGRAPHIC_DATA] 80mm"
click at [929, 431] on div "Kirjuta märkmed siia või @mention kaastöötaja teavitamiseks ﻿" at bounding box center [784, 422] width 1538 height 59
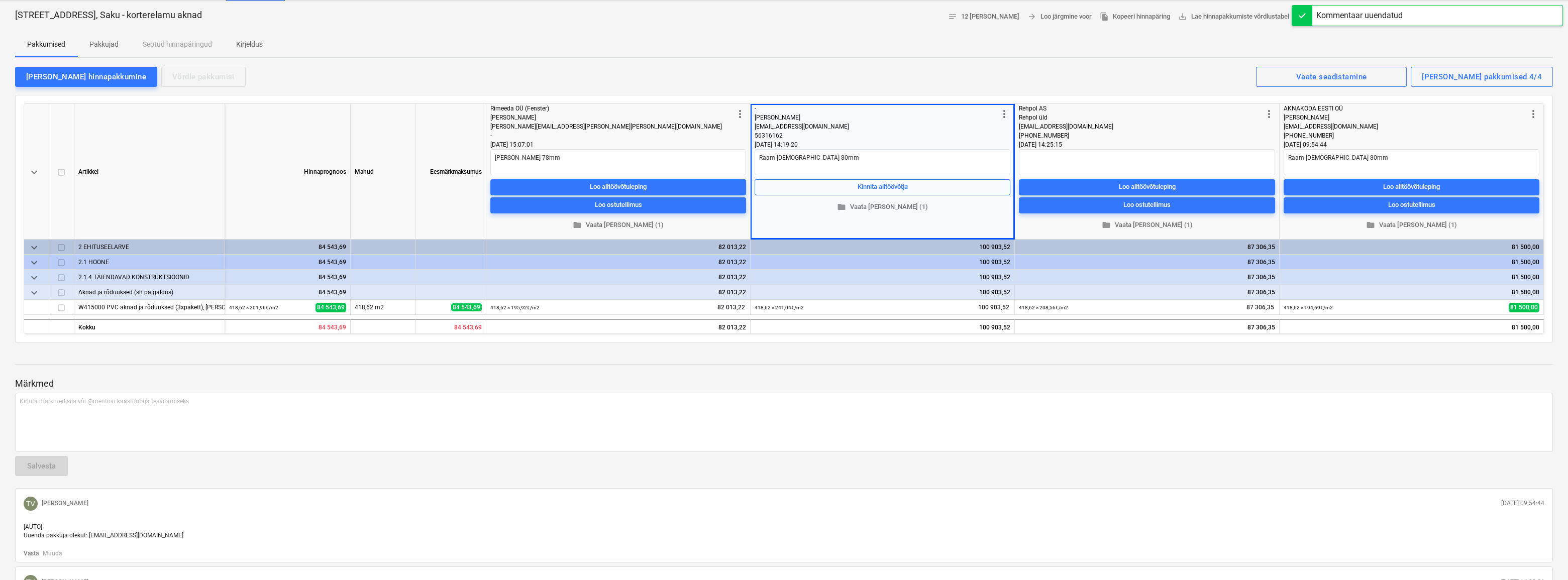
click at [1066, 90] on div at bounding box center [784, 91] width 1538 height 8
click at [1147, 231] on button "folder Vaata [PERSON_NAME] (1)" at bounding box center [1147, 226] width 256 height 16
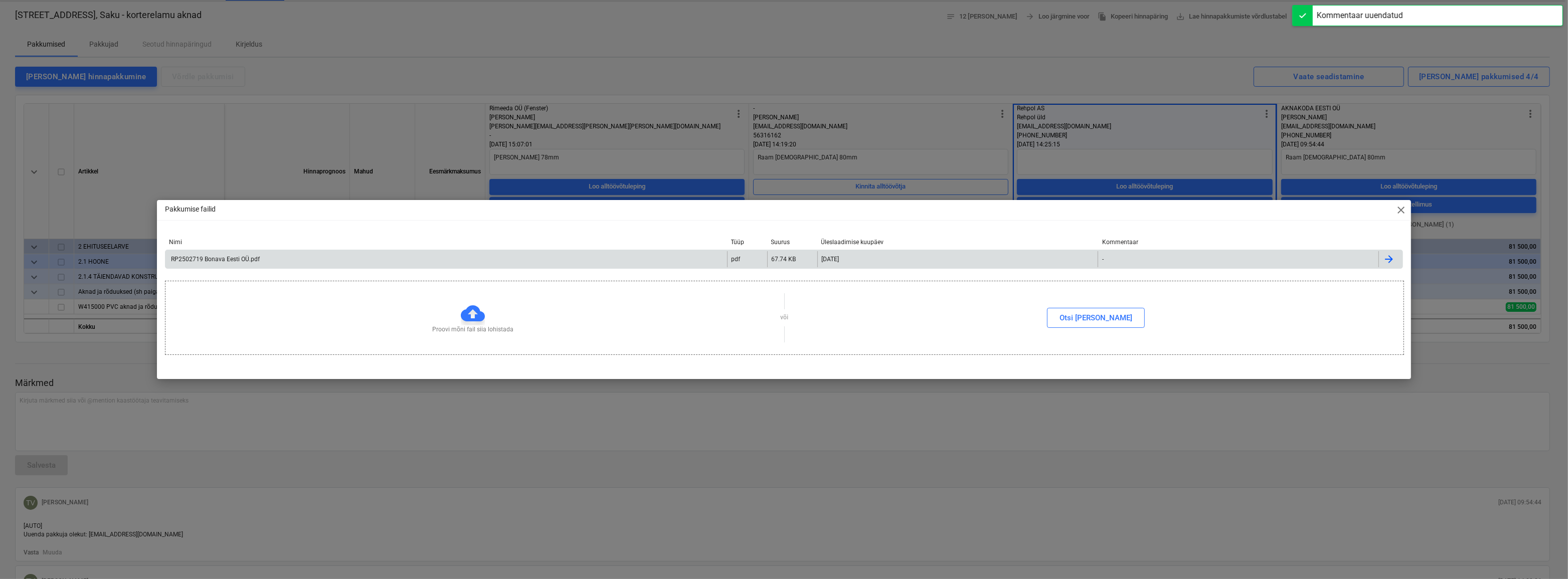
click at [245, 265] on div "RP2502719 Bonava Eesti OÜ.pdf" at bounding box center [446, 259] width 562 height 16
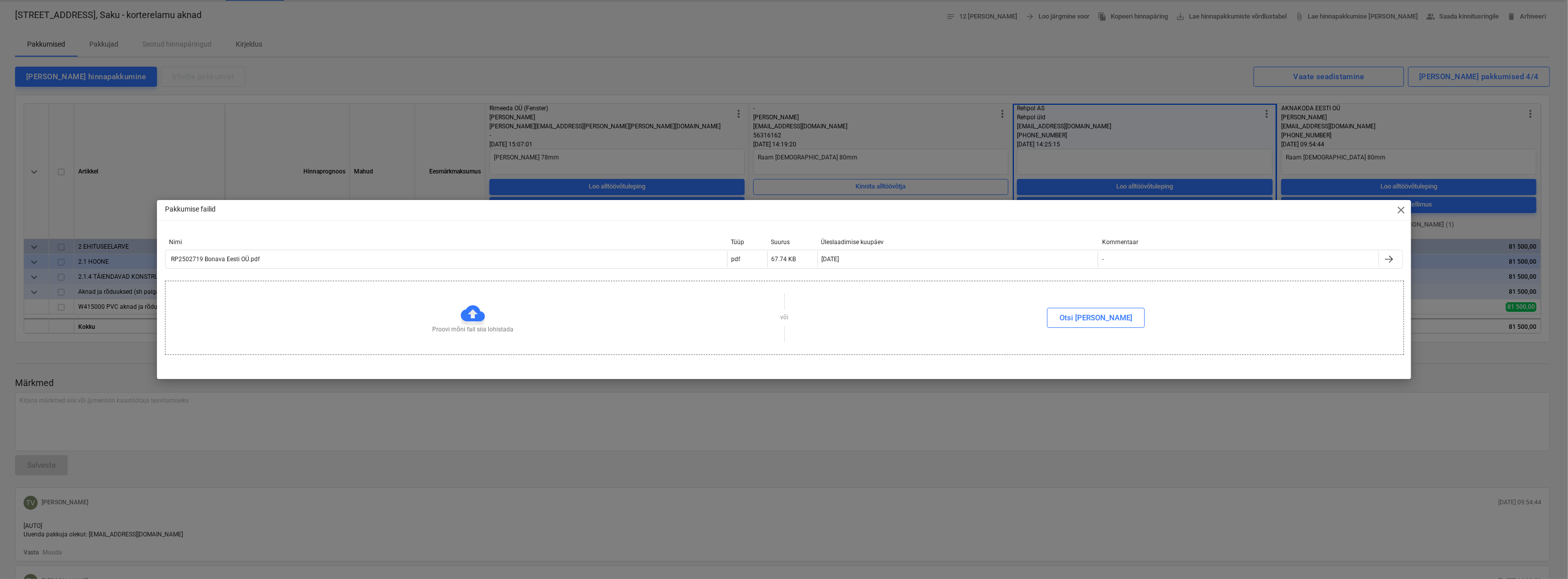
click at [1402, 211] on span "close" at bounding box center [1401, 210] width 12 height 12
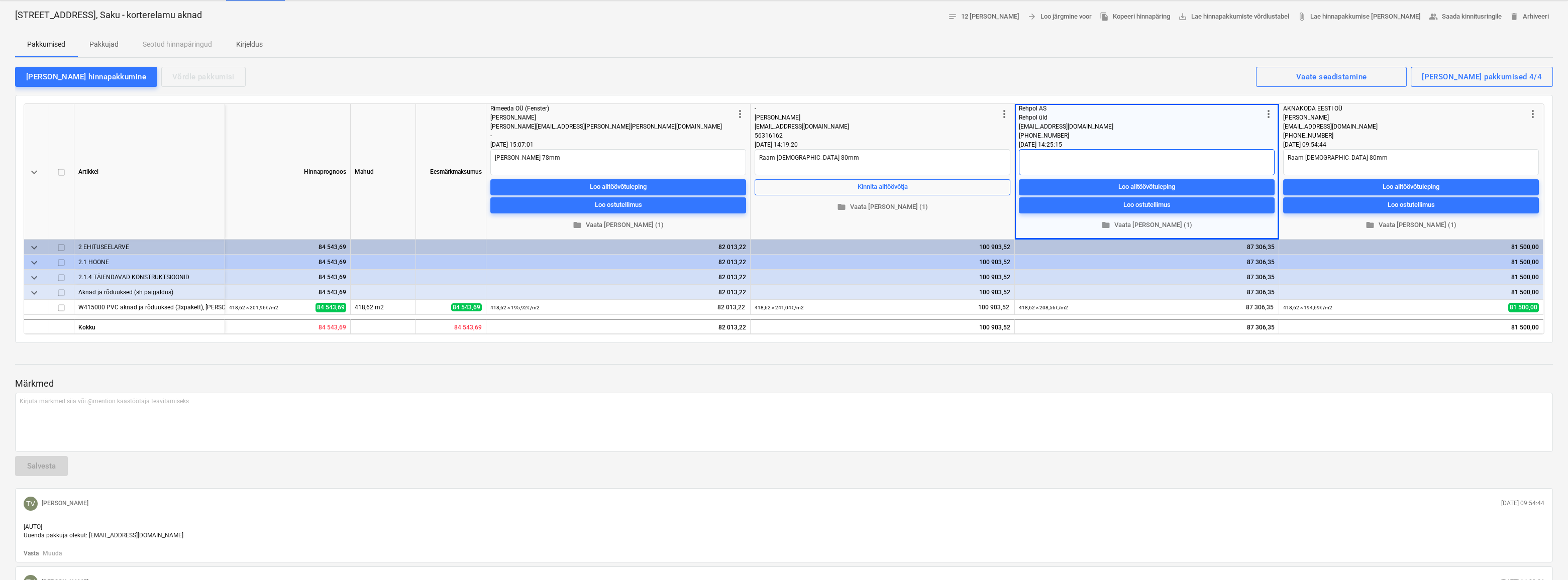
click at [1098, 157] on textarea at bounding box center [1147, 162] width 256 height 26
type textarea "x"
type textarea "R"
type textarea "x"
type textarea "Ra"
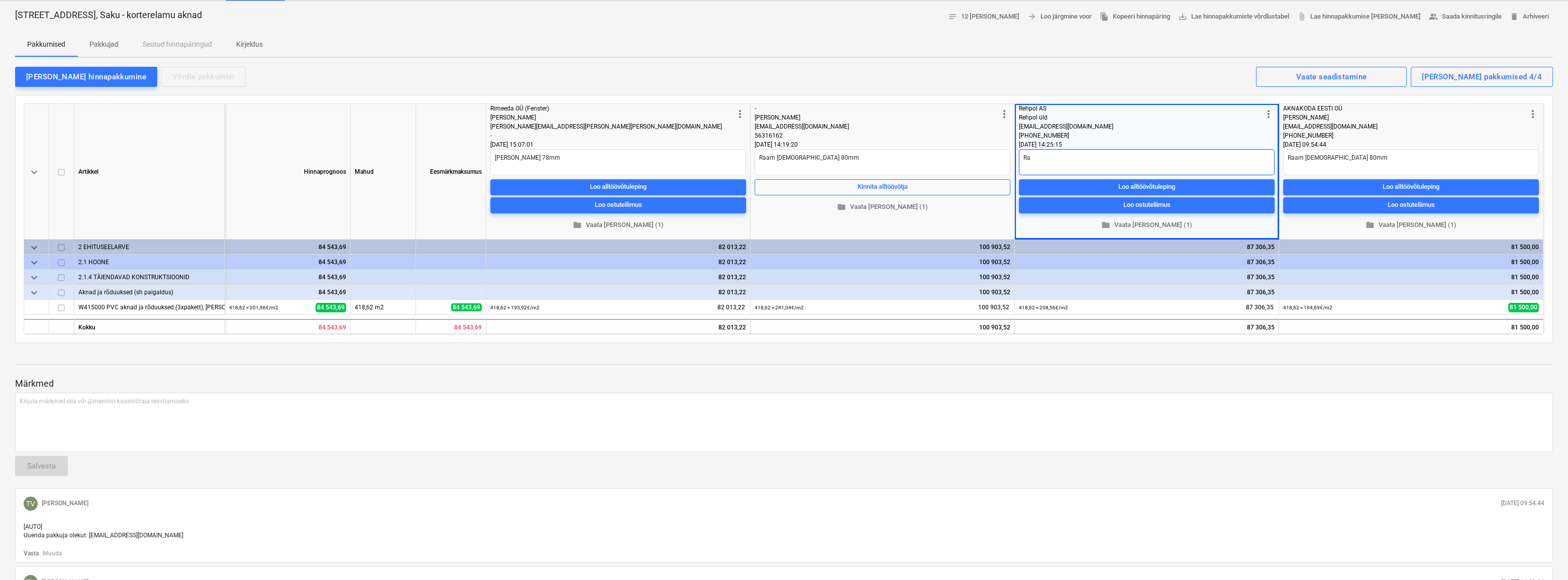
type textarea "x"
type textarea "Raa"
type textarea "x"
type textarea "Raam"
type textarea "x"
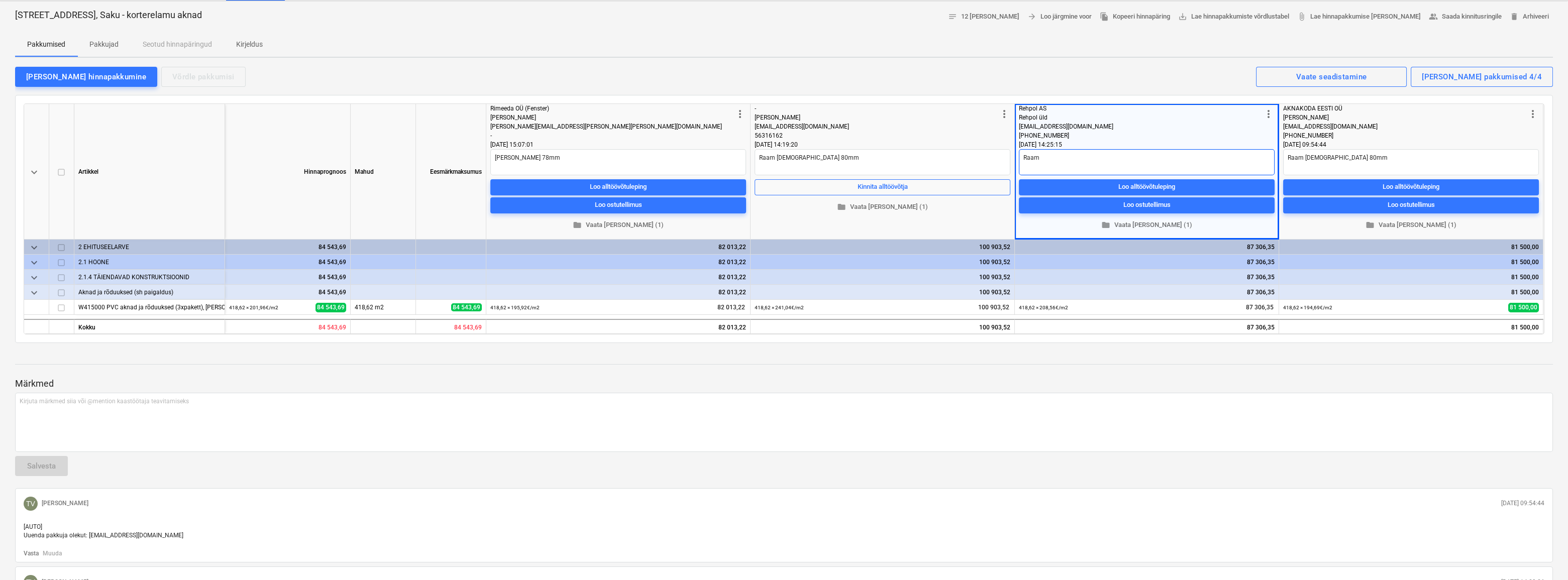
type textarea "Raam"
type textarea "x"
type textarea "Raam 7"
type textarea "x"
type textarea "Raam 78"
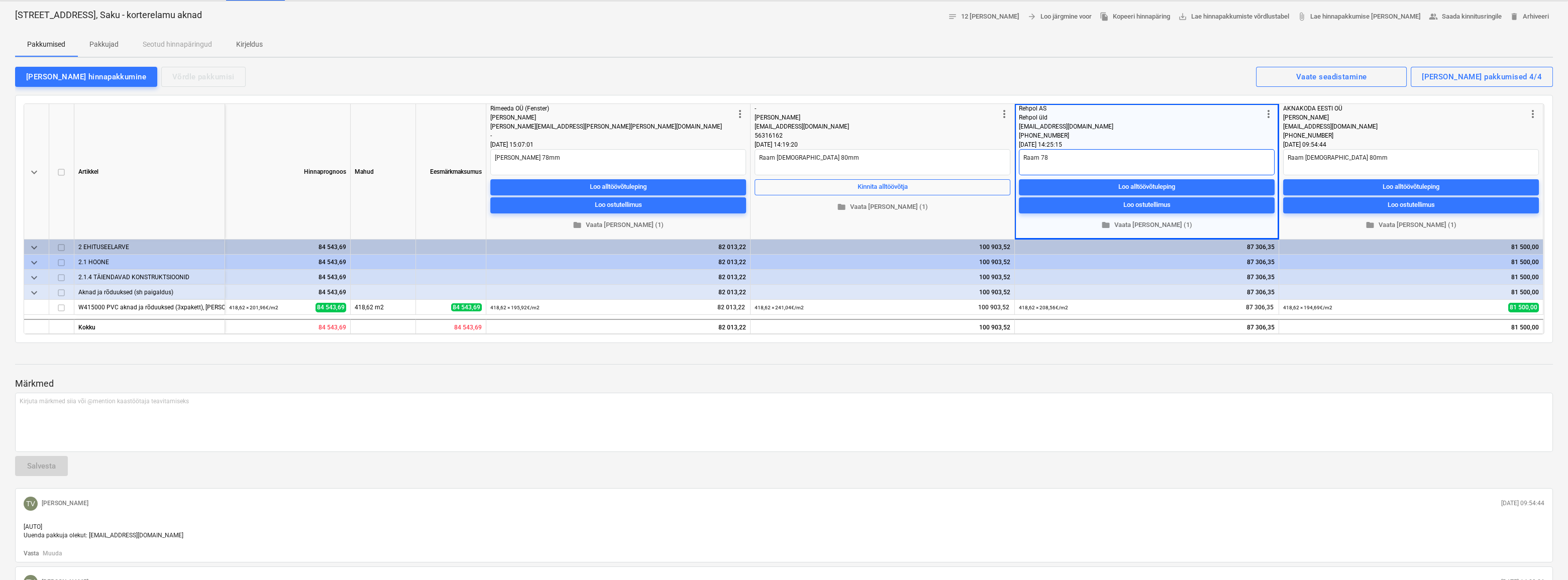
type textarea "x"
type textarea "Raam 78m"
type textarea "x"
type textarea "Raam 78mm"
type textarea "x"
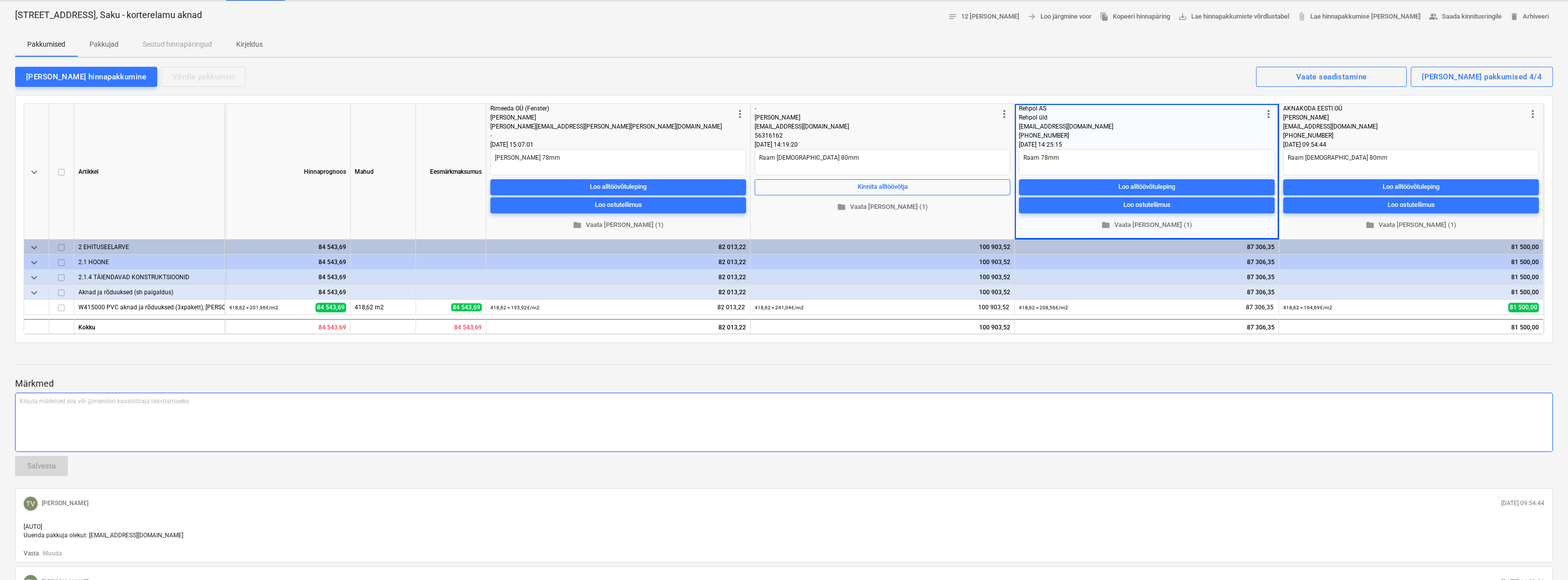
click at [1193, 393] on div "Kirjuta märkmed siia või @mention kaastöötaja teavitamiseks ﻿" at bounding box center [784, 422] width 1538 height 59
click at [826, 68] on div "[PERSON_NAME] hinnapakkumine Võrdle pakkumisi Kuvatud pakkumised 4/4 Vaate sead…" at bounding box center [784, 76] width 1538 height 21
click at [1444, 122] on div "[EMAIL_ADDRESS][DOMAIN_NAME]" at bounding box center [1405, 126] width 244 height 9
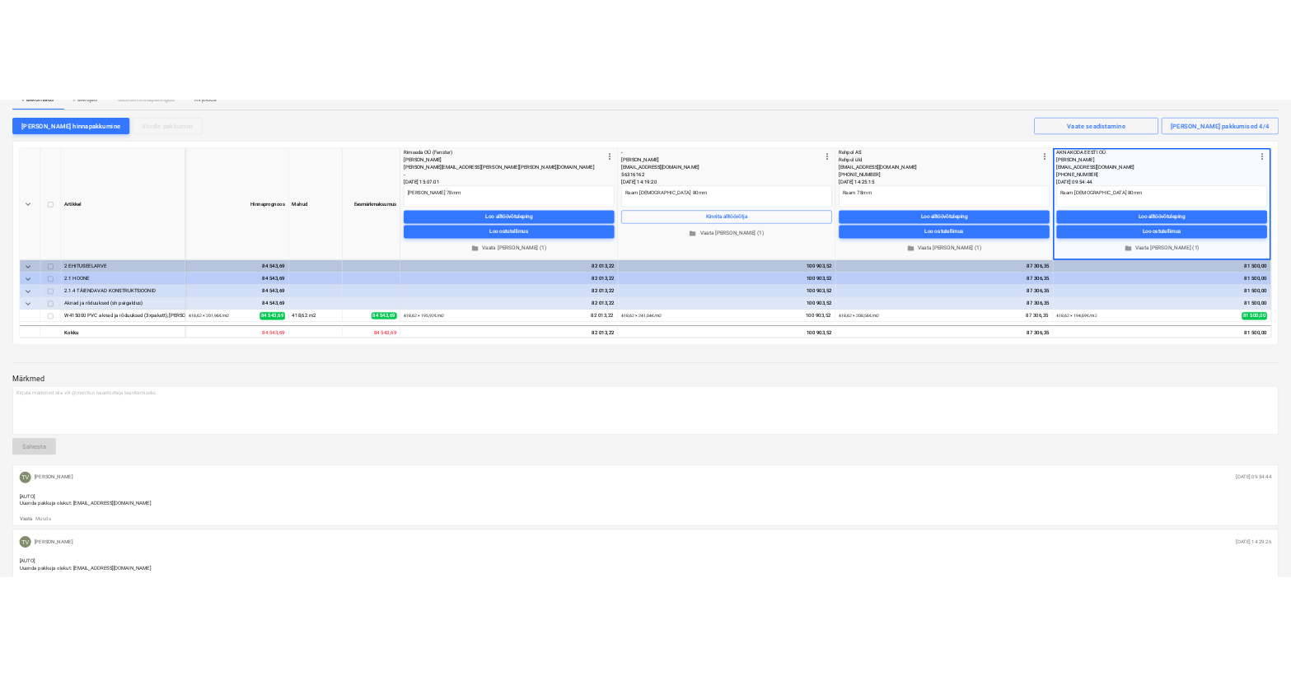
scroll to position [0, 0]
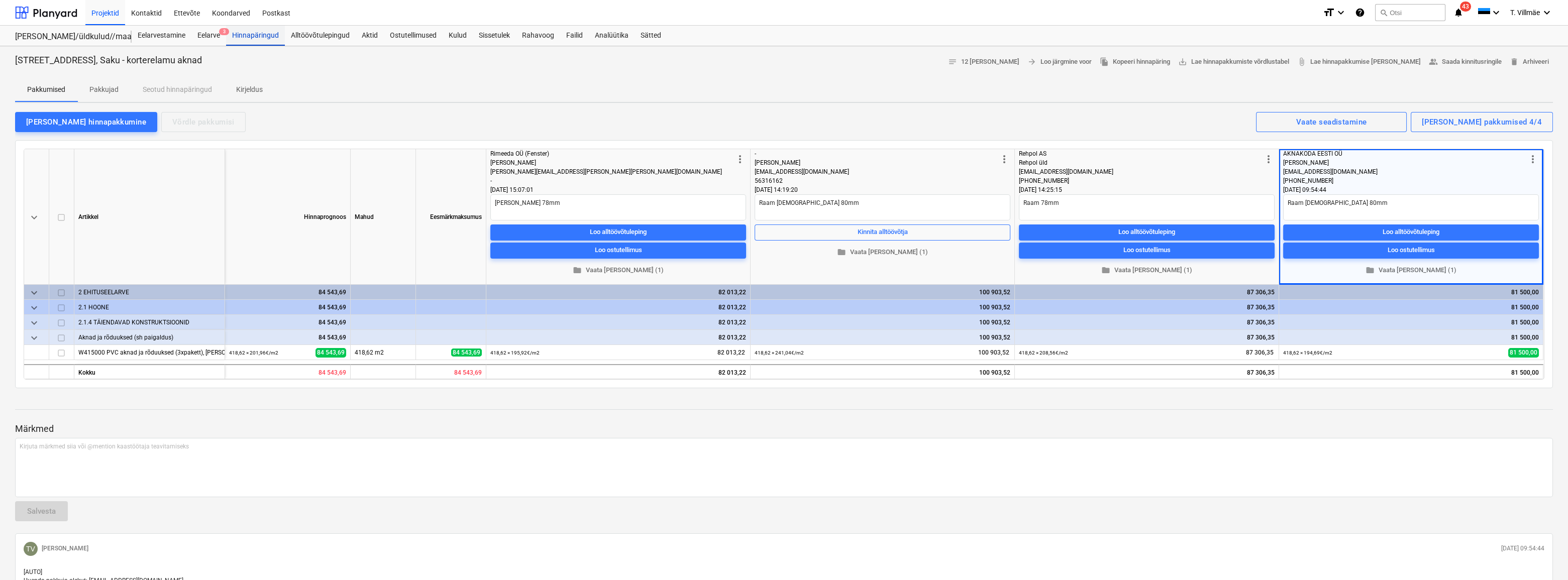
click at [252, 43] on div "Hinnapäringud" at bounding box center [256, 35] width 59 height 20
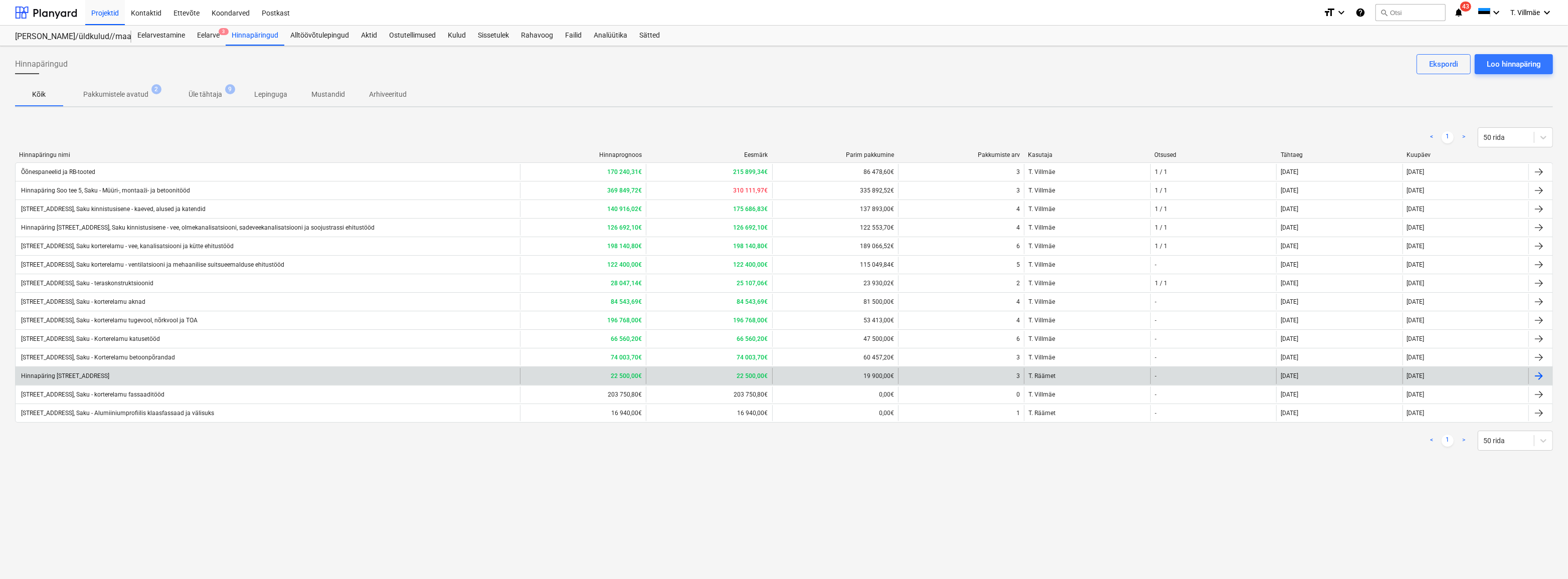
click at [135, 376] on div "Hinnapäring [STREET_ADDRESS]" at bounding box center [268, 376] width 505 height 16
